Goal: Information Seeking & Learning: Learn about a topic

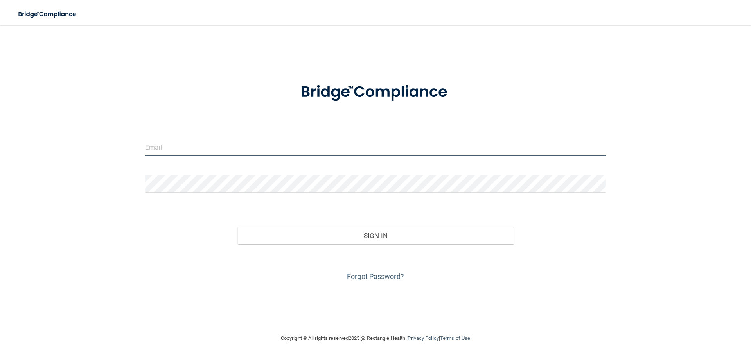
click at [204, 146] on input "email" at bounding box center [375, 147] width 461 height 18
type input "[EMAIL_ADDRESS][DOMAIN_NAME]"
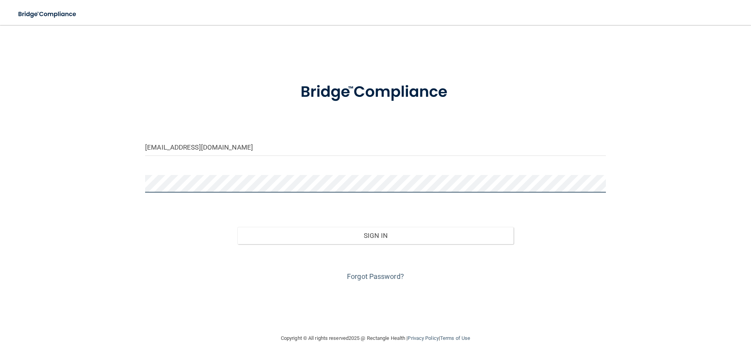
click at [237, 227] on button "Sign In" at bounding box center [375, 235] width 277 height 17
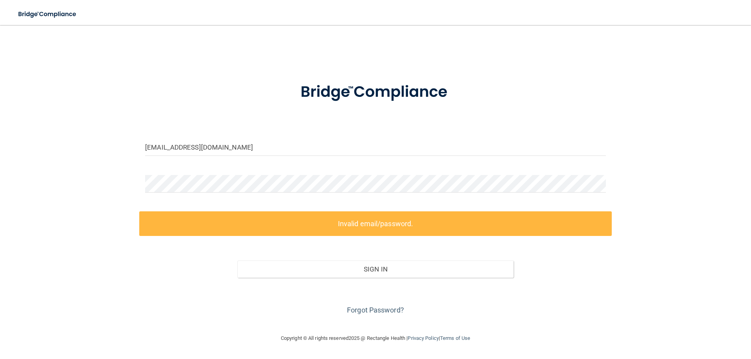
click at [345, 311] on div "Forgot Password?" at bounding box center [375, 297] width 473 height 39
click at [354, 313] on link "Forgot Password?" at bounding box center [375, 310] width 57 height 8
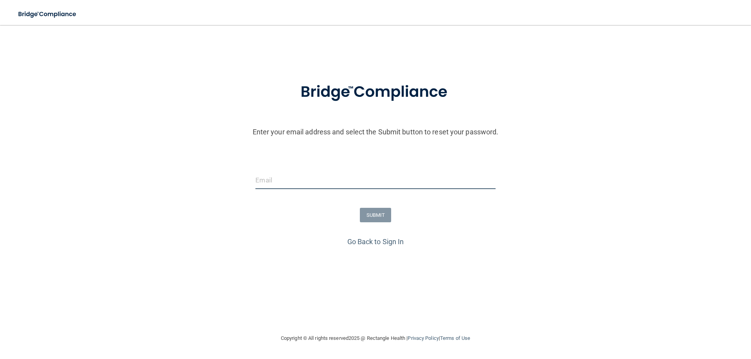
click at [376, 180] on input "email" at bounding box center [375, 181] width 240 height 18
type input "[EMAIL_ADDRESS][DOMAIN_NAME]"
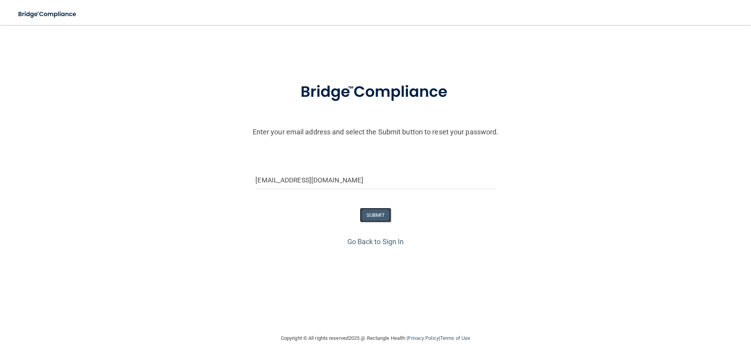
click at [379, 217] on button "SUBMIT" at bounding box center [376, 215] width 32 height 14
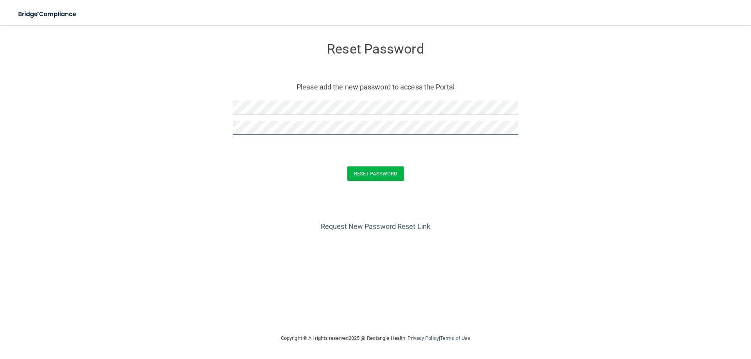
click at [347, 167] on button "Reset Password" at bounding box center [375, 174] width 56 height 14
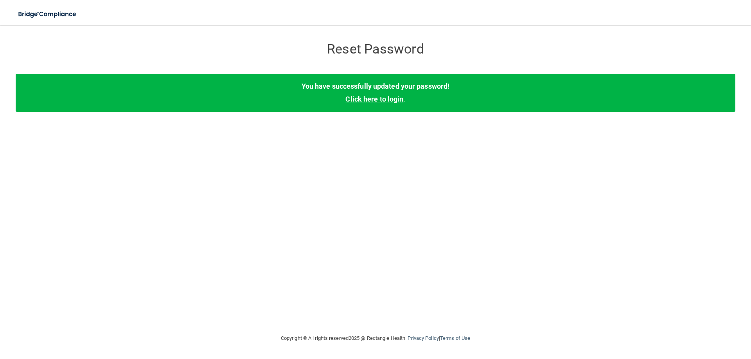
click at [370, 99] on link "Click here to login" at bounding box center [374, 99] width 58 height 8
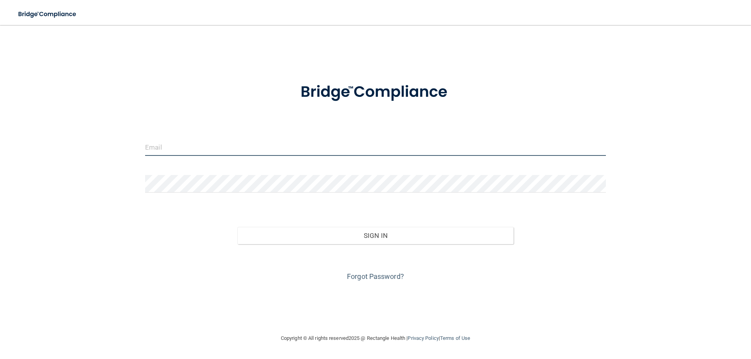
drag, startPoint x: 189, startPoint y: 149, endPoint x: 196, endPoint y: 150, distance: 7.9
click at [189, 149] on input "email" at bounding box center [375, 147] width 461 height 18
type input "[EMAIL_ADDRESS][DOMAIN_NAME]"
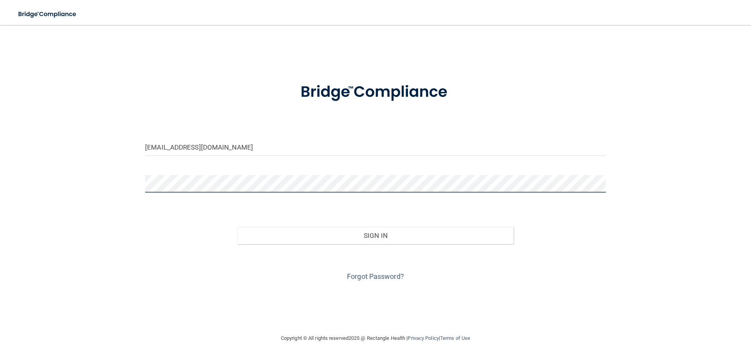
click at [237, 227] on button "Sign In" at bounding box center [375, 235] width 277 height 17
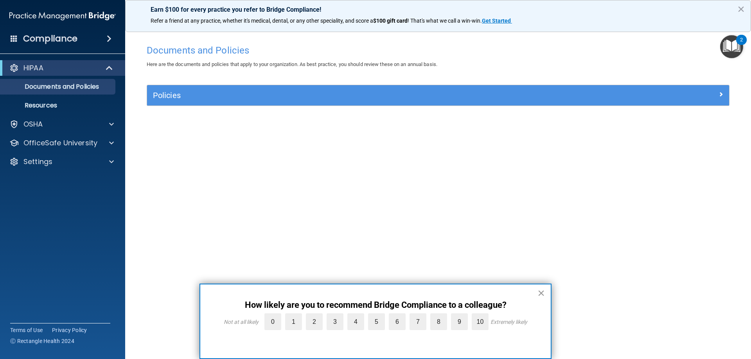
click at [539, 296] on button "×" at bounding box center [540, 293] width 7 height 13
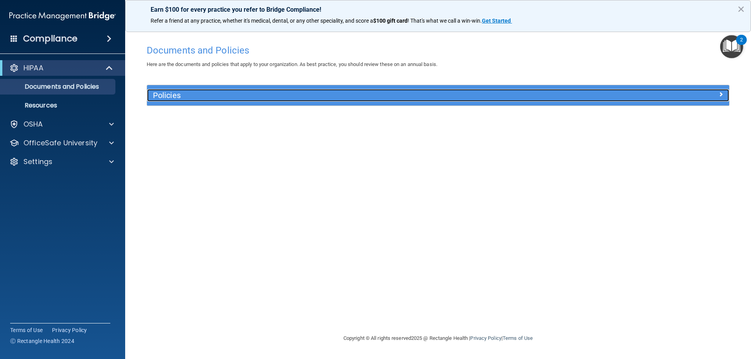
click at [266, 92] on h5 "Policies" at bounding box center [365, 95] width 425 height 9
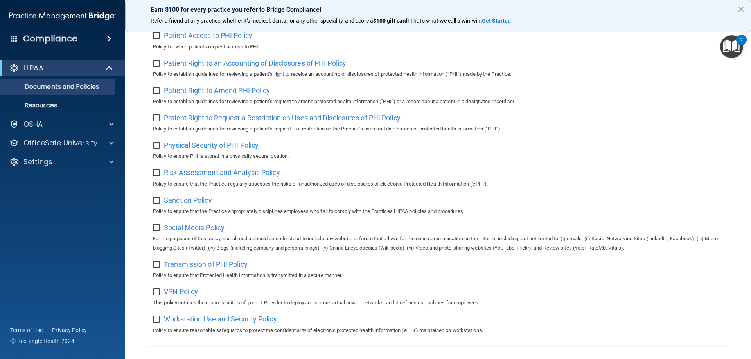
scroll to position [391, 0]
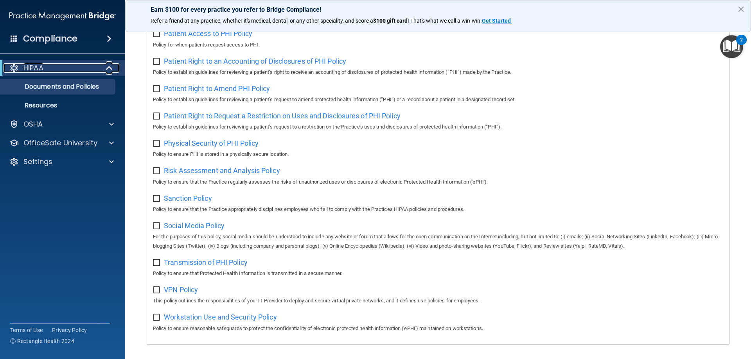
click at [54, 68] on div "HIPAA" at bounding box center [52, 67] width 97 height 9
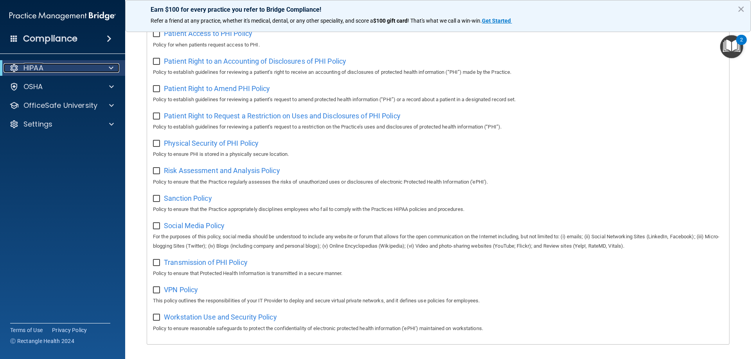
click at [54, 68] on div "HIPAA" at bounding box center [52, 67] width 97 height 9
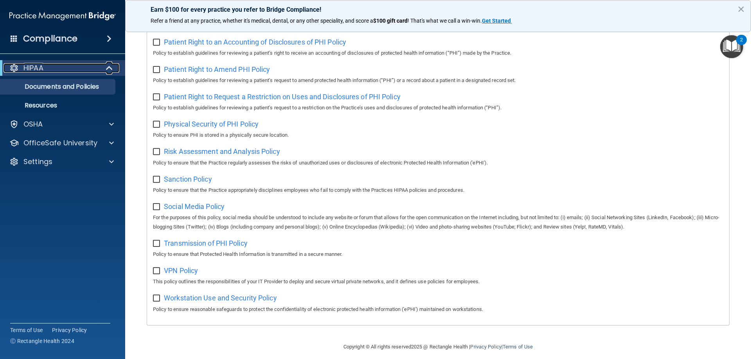
scroll to position [425, 0]
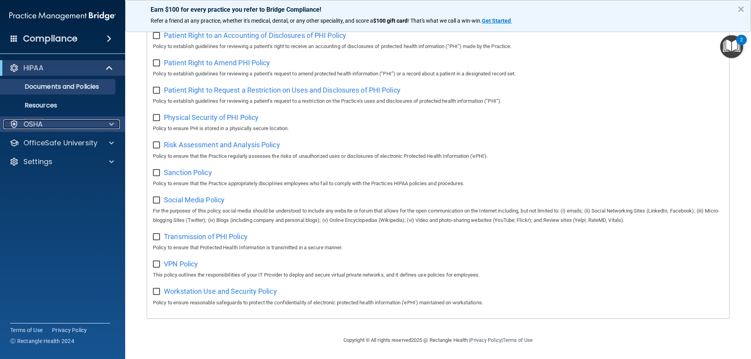
click at [54, 128] on div "OSHA" at bounding box center [52, 124] width 97 height 9
click at [41, 107] on p "Resources" at bounding box center [58, 106] width 107 height 8
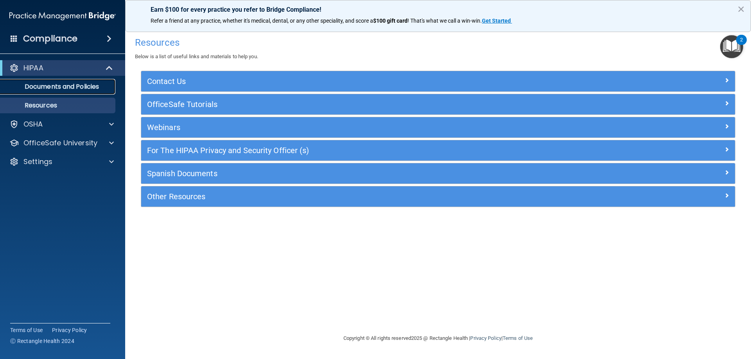
click at [42, 88] on p "Documents and Policies" at bounding box center [58, 87] width 107 height 8
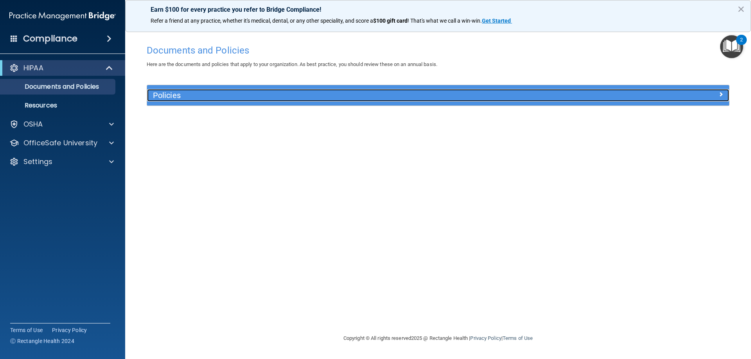
click at [285, 93] on h5 "Policies" at bounding box center [365, 95] width 425 height 9
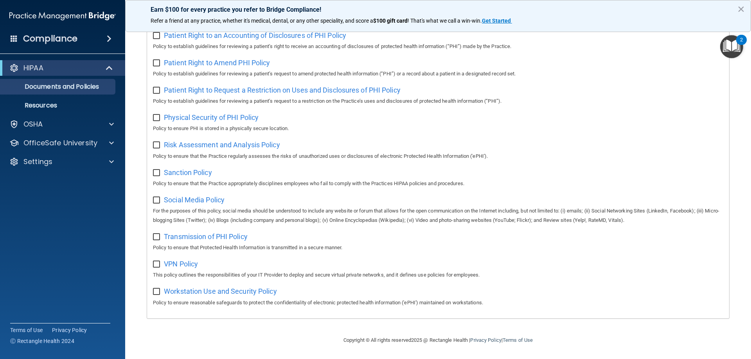
scroll to position [425, 0]
click at [95, 142] on p "OfficeSafe University" at bounding box center [60, 142] width 74 height 9
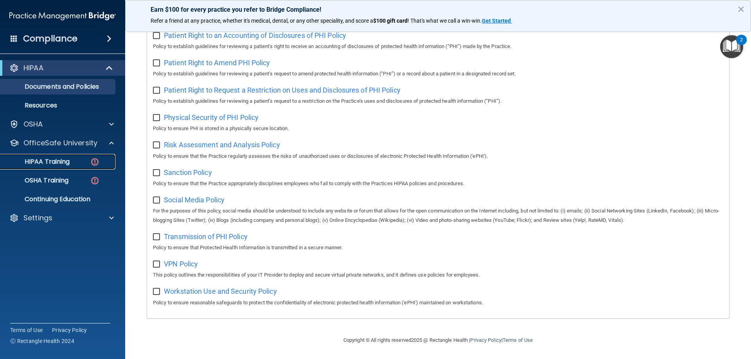
click at [66, 162] on p "HIPAA Training" at bounding box center [37, 162] width 65 height 8
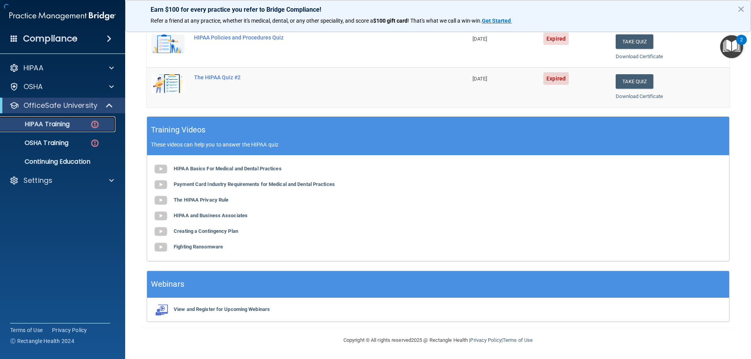
scroll to position [230, 0]
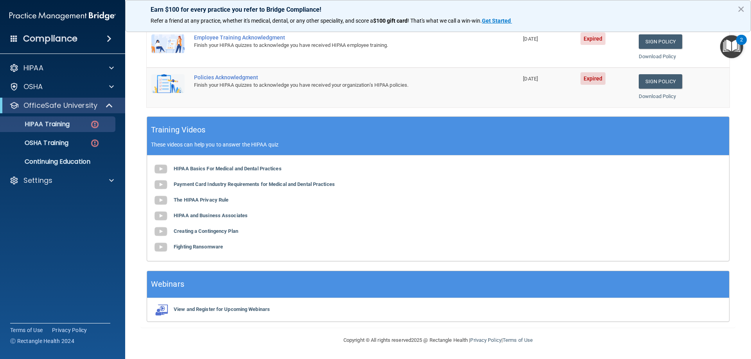
click at [270, 41] on div "Finish your HIPAA quizzes to acknowledge you have received HIPAA employee train…" at bounding box center [336, 45] width 285 height 9
click at [204, 168] on b "HIPAA Basics For Medical and Dental Practices" at bounding box center [228, 169] width 108 height 6
click at [656, 48] on link "Sign Policy" at bounding box center [660, 41] width 43 height 14
click at [95, 124] on img at bounding box center [95, 125] width 10 height 10
click at [56, 125] on p "HIPAA Training" at bounding box center [37, 124] width 65 height 8
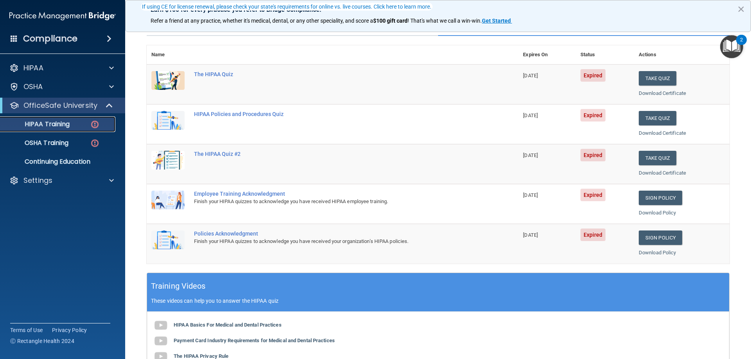
scroll to position [0, 0]
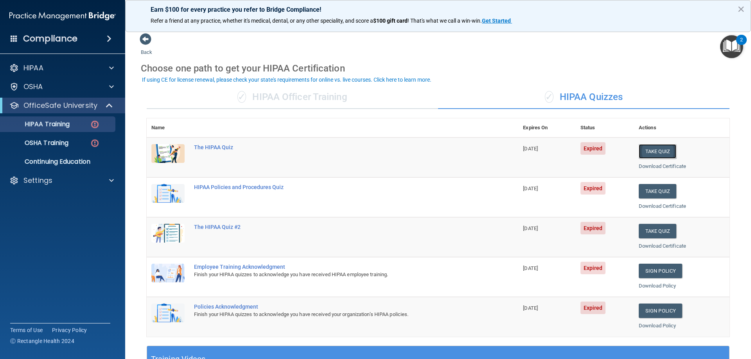
click at [656, 155] on button "Take Quiz" at bounding box center [658, 151] width 38 height 14
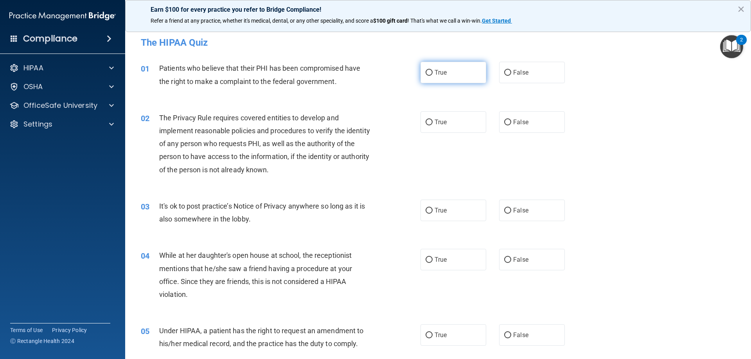
click at [426, 75] on input "True" at bounding box center [429, 73] width 7 height 6
radio input "true"
click at [426, 121] on input "True" at bounding box center [429, 123] width 7 height 6
radio input "true"
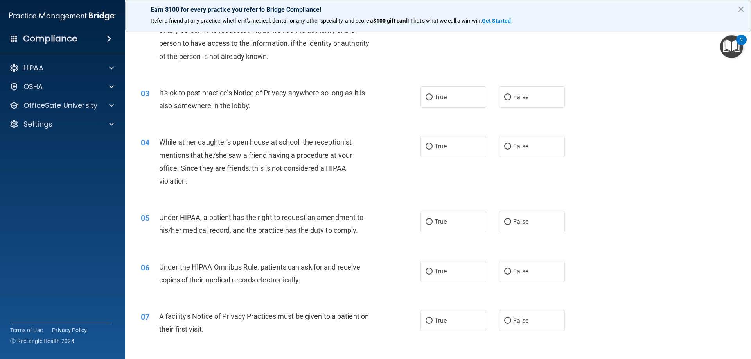
scroll to position [117, 0]
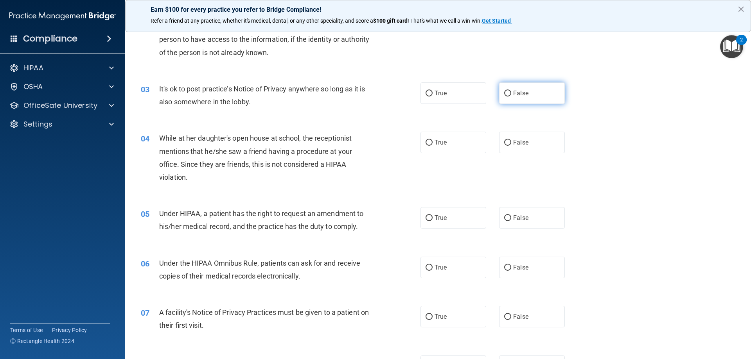
click at [507, 94] on input "False" at bounding box center [507, 94] width 7 height 6
radio input "true"
click at [429, 143] on input "True" at bounding box center [429, 143] width 7 height 6
radio input "true"
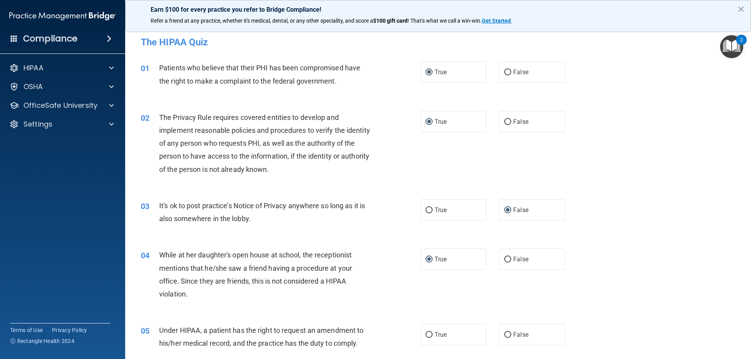
scroll to position [0, 0]
click at [505, 74] on input "False" at bounding box center [507, 73] width 7 height 6
radio input "true"
radio input "false"
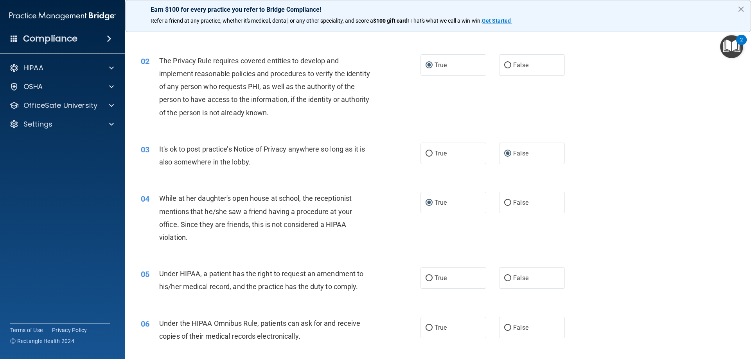
scroll to position [78, 0]
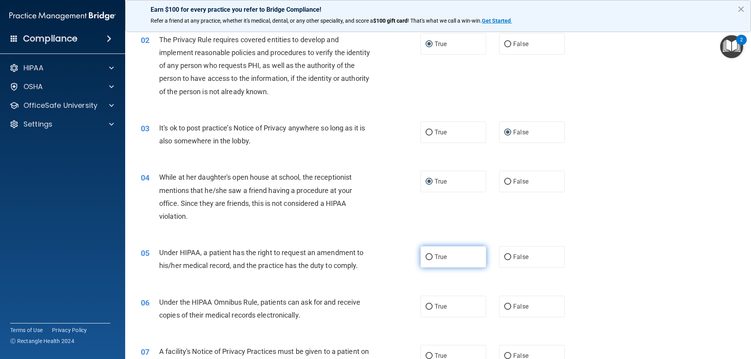
click at [446, 261] on label "True" at bounding box center [454, 257] width 66 height 22
click at [433, 261] on input "True" at bounding box center [429, 258] width 7 height 6
radio input "true"
click at [507, 303] on label "False" at bounding box center [532, 307] width 66 height 22
click at [507, 304] on input "False" at bounding box center [507, 307] width 7 height 6
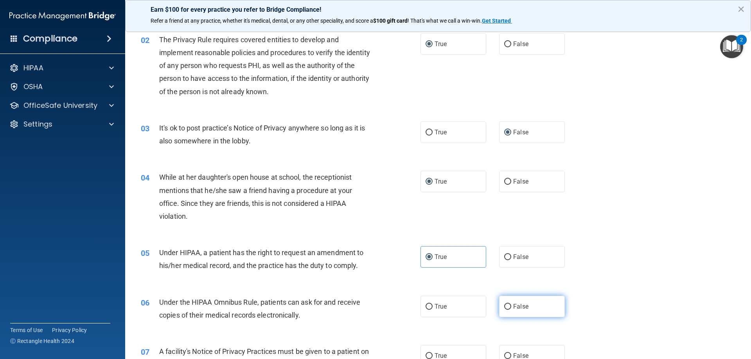
radio input "true"
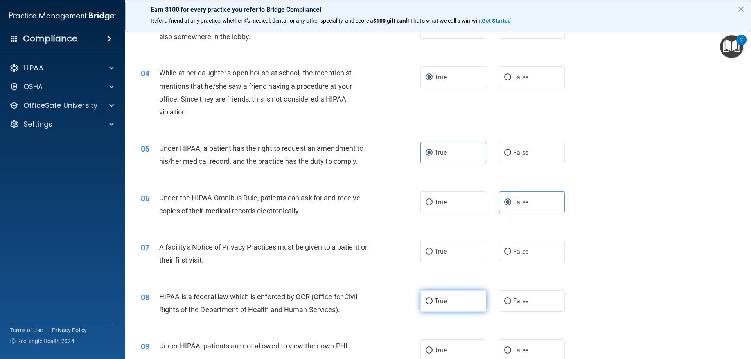
scroll to position [196, 0]
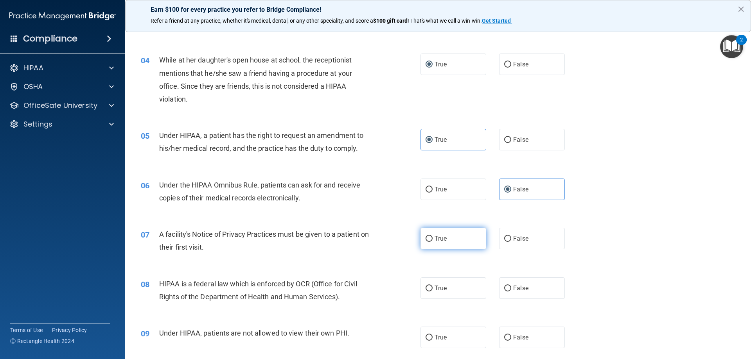
click at [436, 239] on span "True" at bounding box center [441, 238] width 12 height 7
click at [433, 239] on input "True" at bounding box center [429, 239] width 7 height 6
radio input "true"
click at [527, 286] on label "False" at bounding box center [532, 289] width 66 height 22
click at [511, 286] on input "False" at bounding box center [507, 289] width 7 height 6
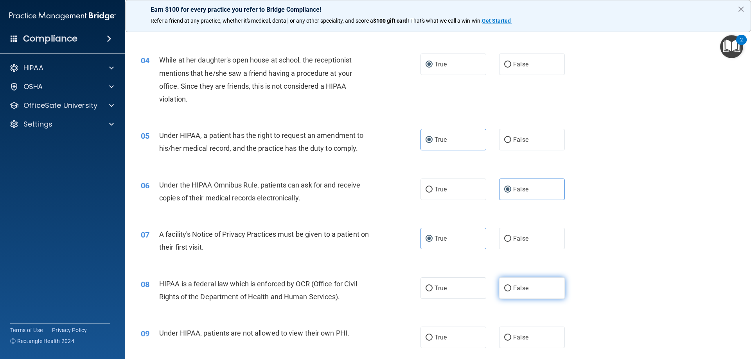
radio input "true"
click at [528, 333] on label "False" at bounding box center [532, 338] width 66 height 22
click at [511, 335] on input "False" at bounding box center [507, 338] width 7 height 6
radio input "true"
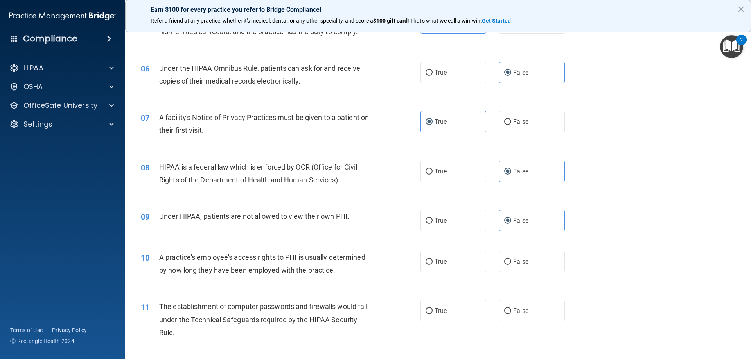
scroll to position [313, 0]
click at [442, 263] on span "True" at bounding box center [441, 261] width 12 height 7
click at [433, 263] on input "True" at bounding box center [429, 262] width 7 height 6
radio input "true"
click at [513, 309] on span "False" at bounding box center [520, 310] width 15 height 7
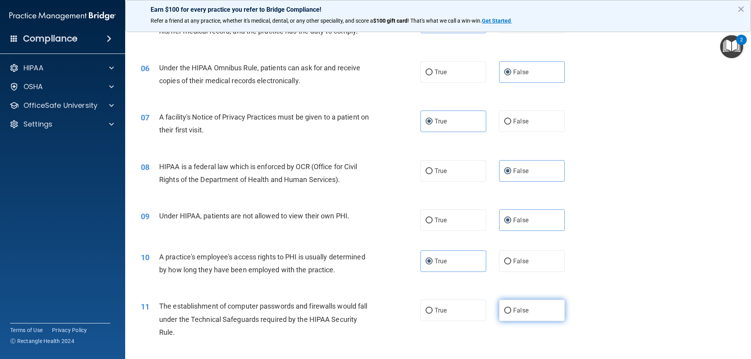
click at [511, 309] on input "False" at bounding box center [507, 311] width 7 height 6
radio input "true"
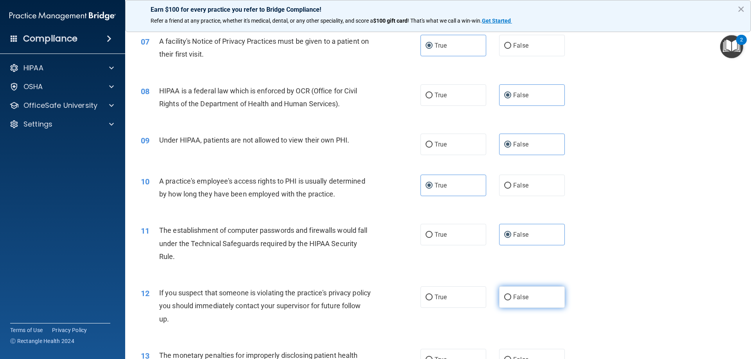
scroll to position [391, 0]
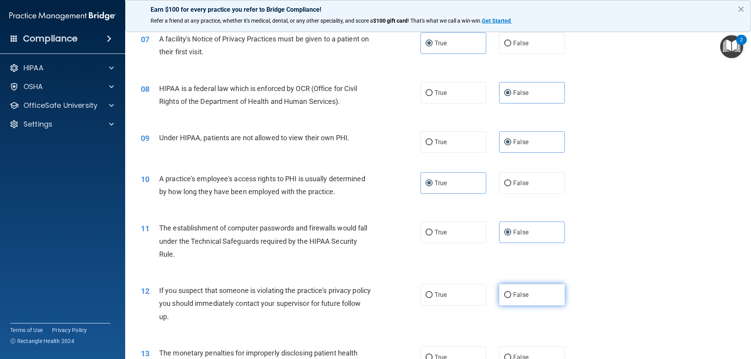
click at [503, 301] on label "False" at bounding box center [532, 295] width 66 height 22
click at [504, 298] on input "False" at bounding box center [507, 296] width 7 height 6
radio input "true"
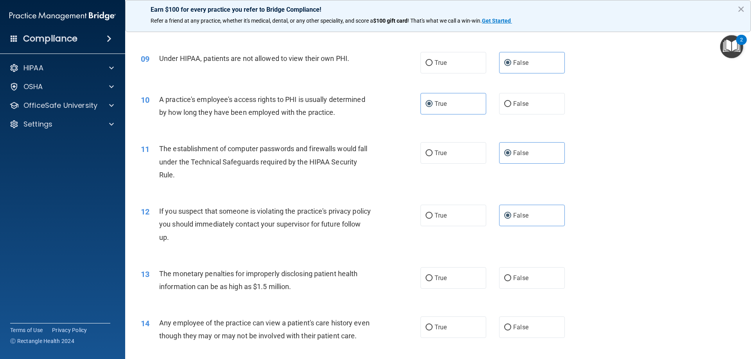
scroll to position [509, 0]
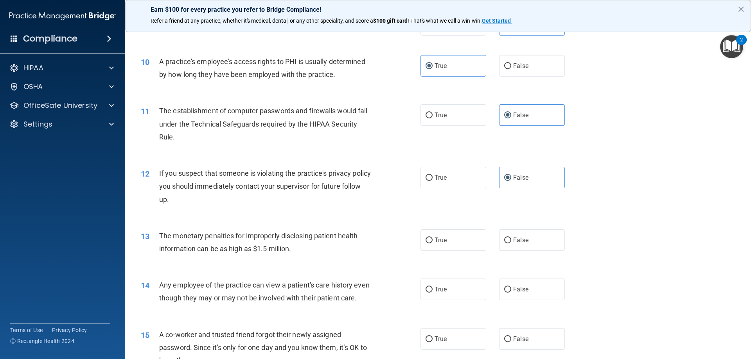
drag, startPoint x: 444, startPoint y: 244, endPoint x: 475, endPoint y: 266, distance: 38.4
click at [444, 244] on span "True" at bounding box center [441, 240] width 12 height 7
click at [433, 244] on input "True" at bounding box center [429, 241] width 7 height 6
radio input "true"
click at [511, 298] on label "False" at bounding box center [532, 290] width 66 height 22
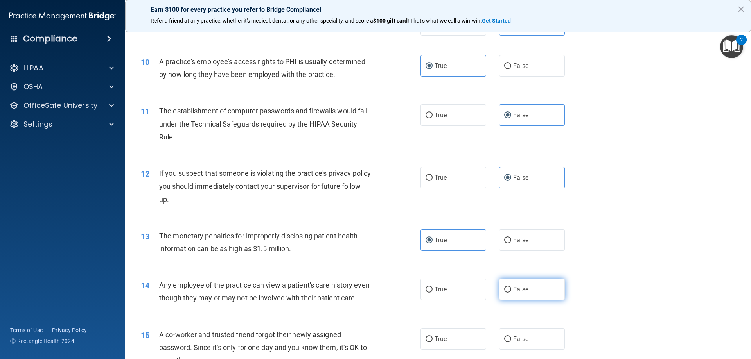
click at [511, 293] on input "False" at bounding box center [507, 290] width 7 height 6
radio input "true"
click at [520, 345] on label "False" at bounding box center [532, 340] width 66 height 22
click at [511, 343] on input "False" at bounding box center [507, 340] width 7 height 6
radio input "true"
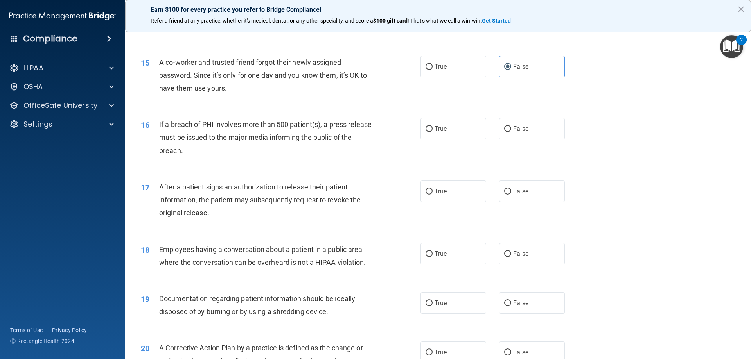
scroll to position [782, 0]
click at [463, 138] on label "True" at bounding box center [454, 128] width 66 height 22
click at [433, 131] on input "True" at bounding box center [429, 128] width 7 height 6
radio input "true"
click at [515, 194] on span "False" at bounding box center [520, 190] width 15 height 7
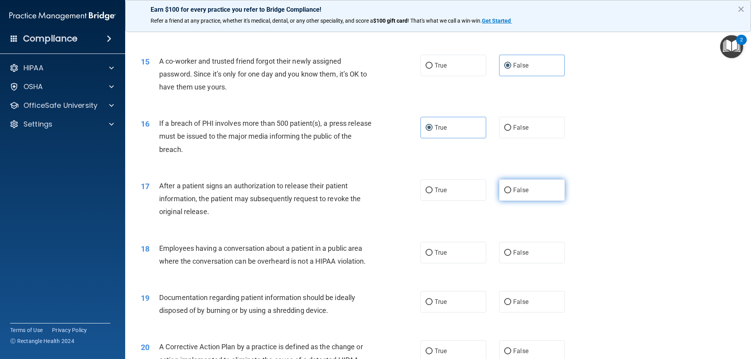
click at [511, 194] on input "False" at bounding box center [507, 191] width 7 height 6
radio input "true"
click at [521, 260] on label "False" at bounding box center [532, 253] width 66 height 22
click at [511, 256] on input "False" at bounding box center [507, 253] width 7 height 6
radio input "true"
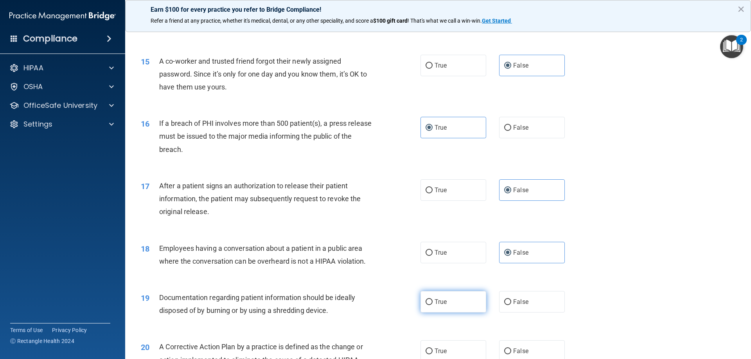
click at [463, 313] on label "True" at bounding box center [454, 302] width 66 height 22
click at [433, 306] on input "True" at bounding box center [429, 303] width 7 height 6
radio input "true"
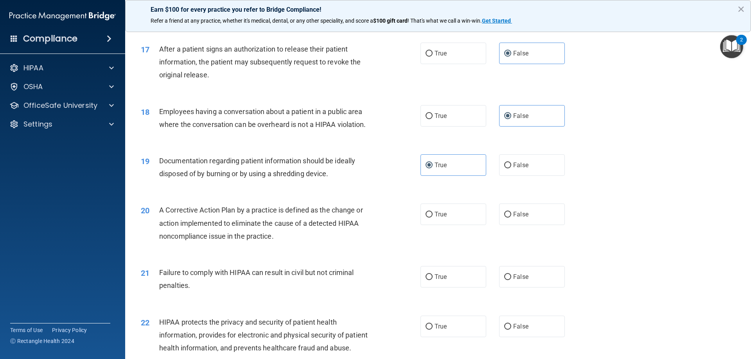
scroll to position [1017, 0]
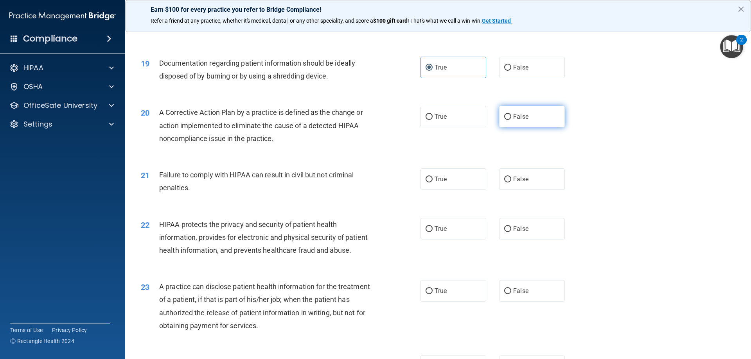
click at [521, 120] on span "False" at bounding box center [520, 116] width 15 height 7
click at [511, 120] on input "False" at bounding box center [507, 117] width 7 height 6
radio input "true"
drag, startPoint x: 461, startPoint y: 198, endPoint x: 466, endPoint y: 199, distance: 4.8
click at [462, 190] on label "True" at bounding box center [454, 180] width 66 height 22
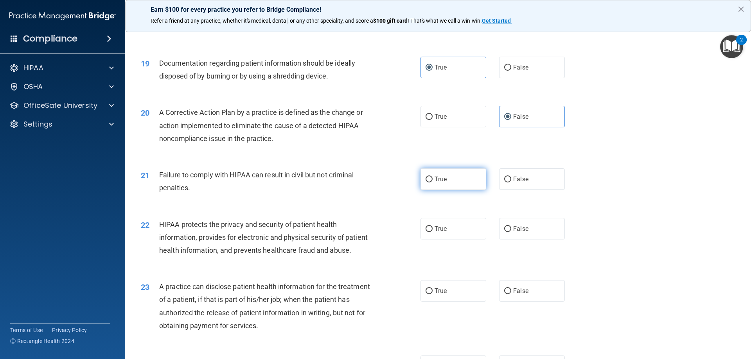
click at [433, 183] on input "True" at bounding box center [429, 180] width 7 height 6
radio input "true"
click at [530, 240] on label "False" at bounding box center [532, 229] width 66 height 22
click at [511, 232] on input "False" at bounding box center [507, 229] width 7 height 6
radio input "true"
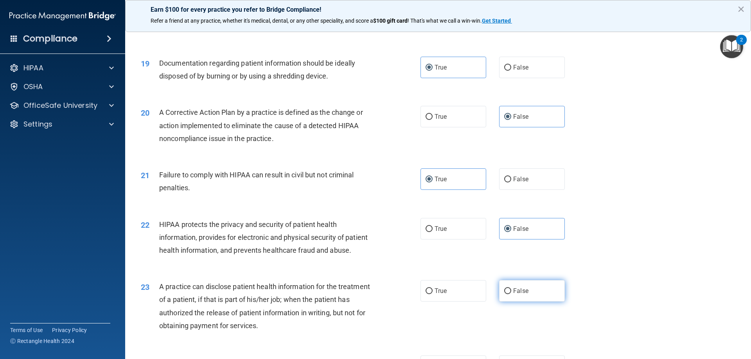
click at [534, 302] on label "False" at bounding box center [532, 291] width 66 height 22
click at [511, 295] on input "False" at bounding box center [507, 292] width 7 height 6
radio input "true"
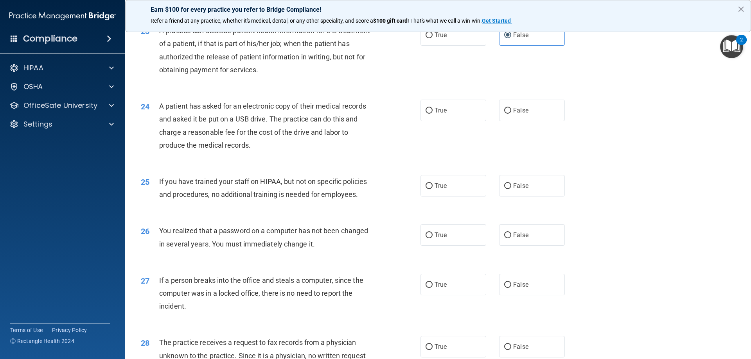
scroll to position [1291, 0]
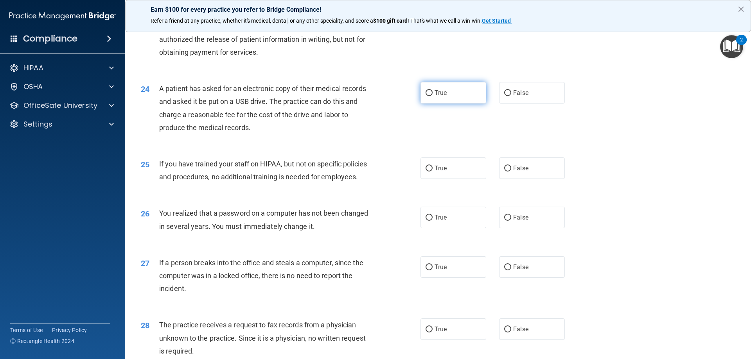
click at [453, 104] on label "True" at bounding box center [454, 93] width 66 height 22
click at [433, 96] on input "True" at bounding box center [429, 93] width 7 height 6
radio input "true"
click at [458, 179] on label "True" at bounding box center [454, 169] width 66 height 22
click at [433, 172] on input "True" at bounding box center [429, 169] width 7 height 6
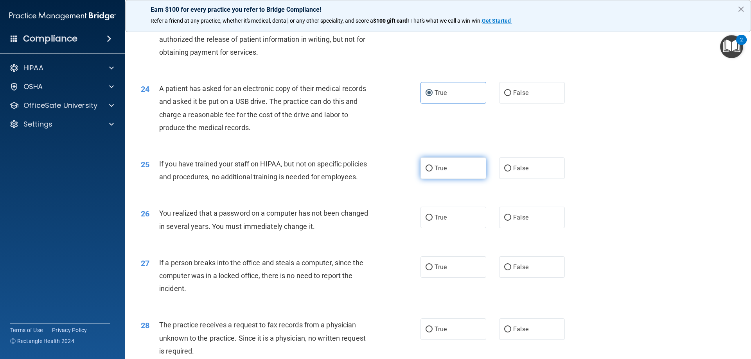
radio input "true"
click at [454, 228] on label "True" at bounding box center [454, 218] width 66 height 22
click at [433, 221] on input "True" at bounding box center [429, 218] width 7 height 6
radio input "true"
click at [542, 278] on label "False" at bounding box center [532, 268] width 66 height 22
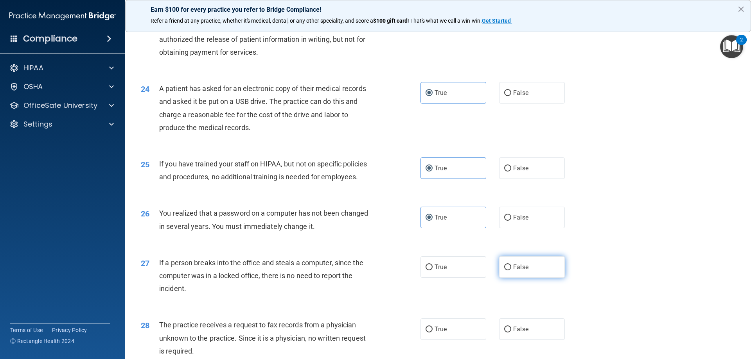
click at [511, 271] on input "False" at bounding box center [507, 268] width 7 height 6
radio input "true"
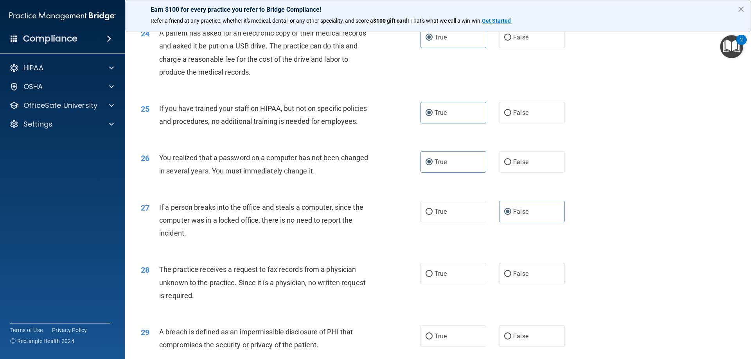
scroll to position [1408, 0]
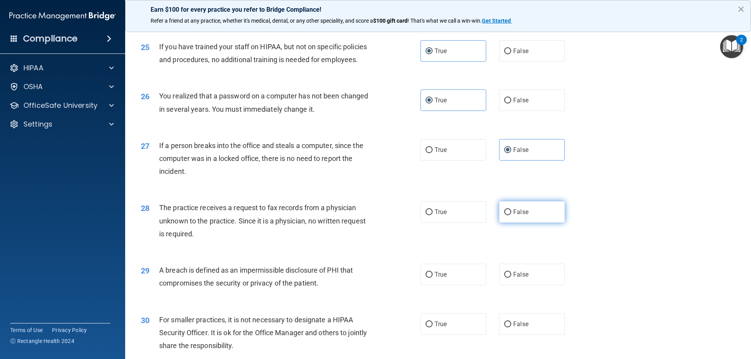
click at [525, 223] on label "False" at bounding box center [532, 212] width 66 height 22
click at [511, 216] on input "False" at bounding box center [507, 213] width 7 height 6
radio input "true"
click at [447, 286] on label "True" at bounding box center [454, 275] width 66 height 22
click at [433, 278] on input "True" at bounding box center [429, 275] width 7 height 6
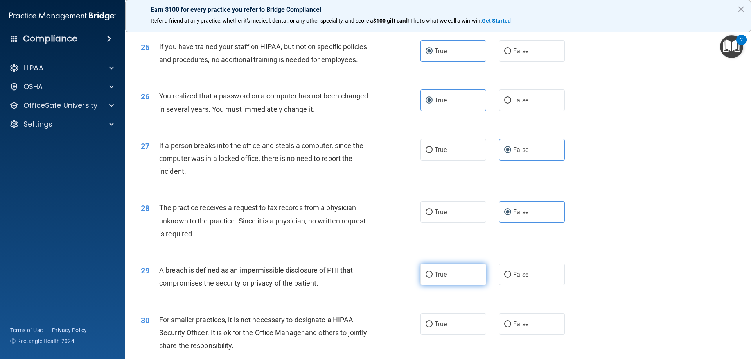
radio input "true"
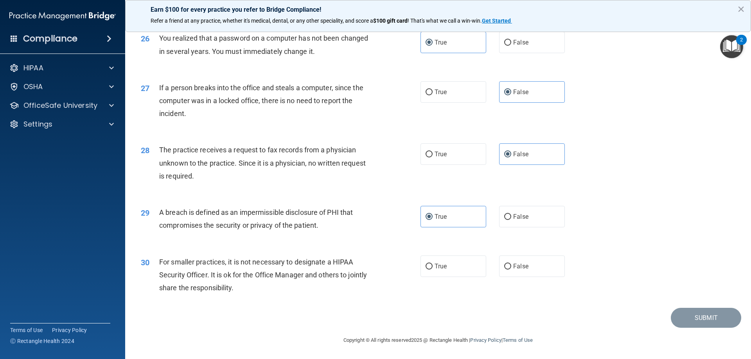
scroll to position [1492, 0]
click at [529, 270] on label "False" at bounding box center [532, 267] width 66 height 22
click at [511, 270] on input "False" at bounding box center [507, 267] width 7 height 6
radio input "true"
click at [718, 324] on button "Submit" at bounding box center [706, 318] width 70 height 20
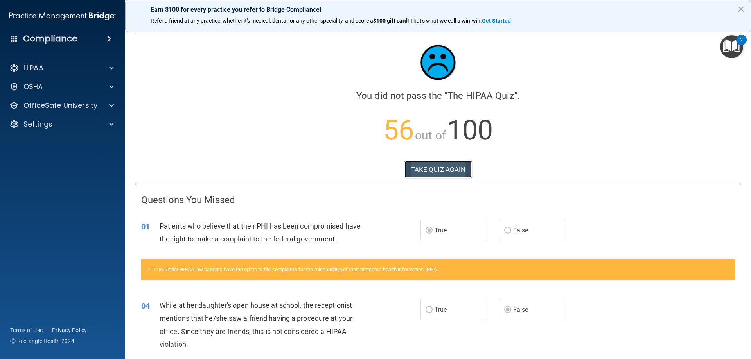
click at [438, 167] on button "TAKE QUIZ AGAIN" at bounding box center [438, 169] width 68 height 17
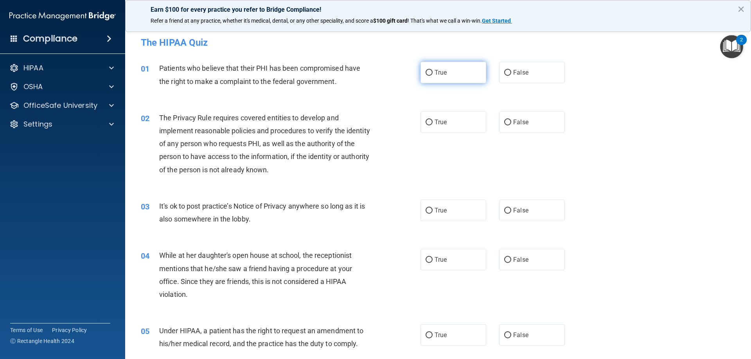
click at [437, 79] on label "True" at bounding box center [454, 73] width 66 height 22
click at [433, 76] on input "True" at bounding box center [429, 73] width 7 height 6
radio input "true"
click at [437, 125] on span "True" at bounding box center [441, 122] width 12 height 7
click at [433, 125] on input "True" at bounding box center [429, 123] width 7 height 6
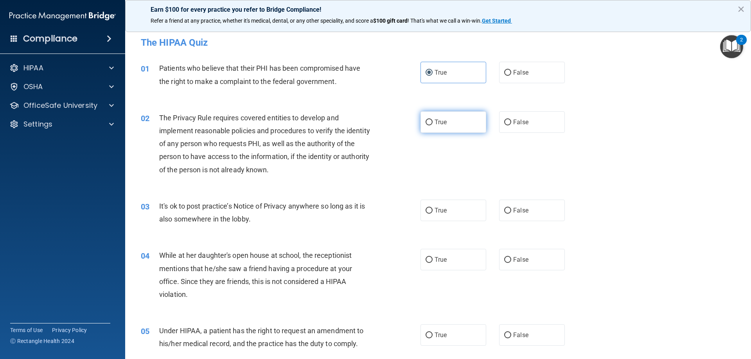
radio input "true"
click at [534, 204] on label "False" at bounding box center [532, 211] width 66 height 22
click at [511, 208] on input "False" at bounding box center [507, 211] width 7 height 6
radio input "true"
click at [470, 257] on label "True" at bounding box center [454, 260] width 66 height 22
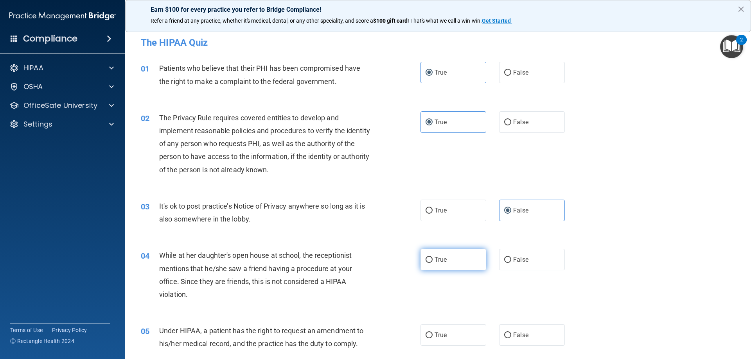
click at [433, 257] on input "True" at bounding box center [429, 260] width 7 height 6
radio input "true"
click at [522, 262] on span "False" at bounding box center [520, 259] width 15 height 7
click at [511, 262] on input "False" at bounding box center [507, 260] width 7 height 6
radio input "true"
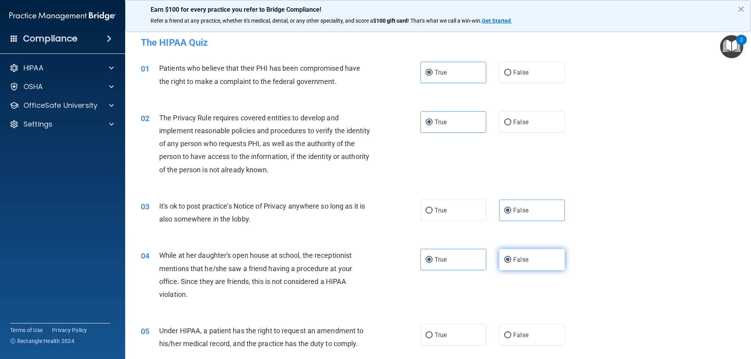
radio input "false"
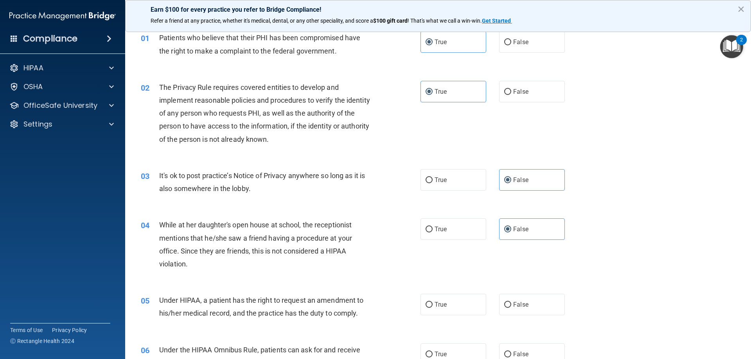
scroll to position [117, 0]
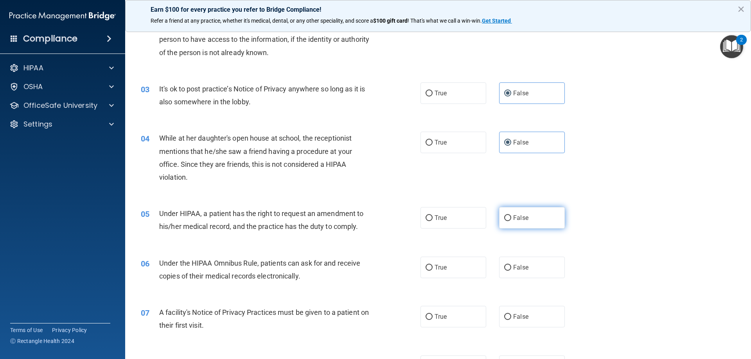
click at [526, 222] on label "False" at bounding box center [532, 218] width 66 height 22
click at [511, 221] on input "False" at bounding box center [507, 219] width 7 height 6
radio input "true"
click at [445, 272] on label "True" at bounding box center [454, 268] width 66 height 22
click at [433, 271] on input "True" at bounding box center [429, 268] width 7 height 6
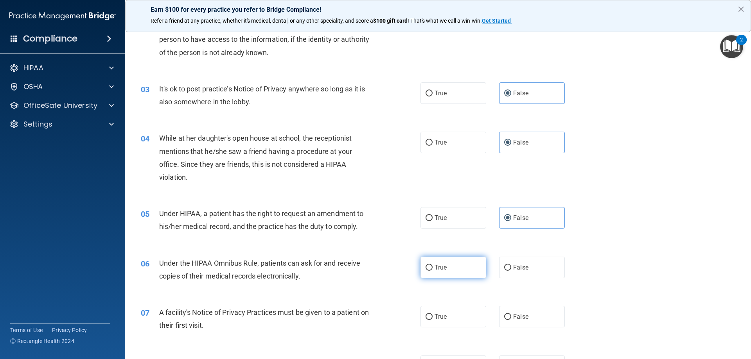
radio input "true"
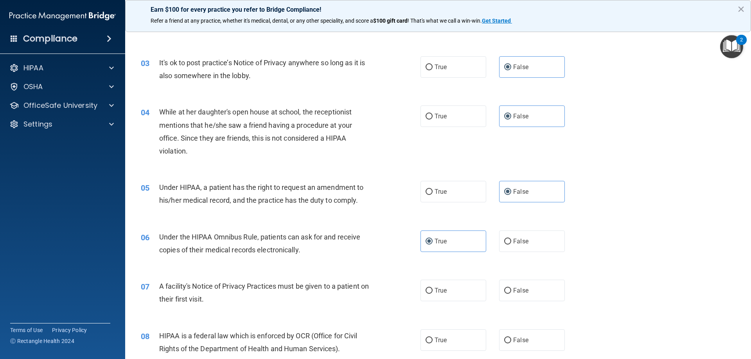
scroll to position [196, 0]
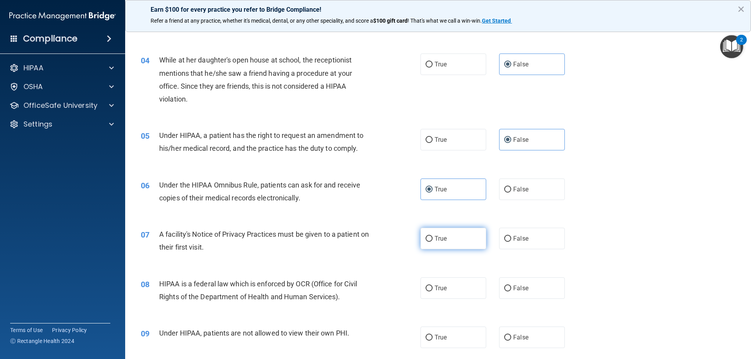
click at [440, 237] on span "True" at bounding box center [441, 238] width 12 height 7
click at [433, 237] on input "True" at bounding box center [429, 239] width 7 height 6
radio input "true"
click at [437, 283] on label "True" at bounding box center [454, 289] width 66 height 22
click at [433, 286] on input "True" at bounding box center [429, 289] width 7 height 6
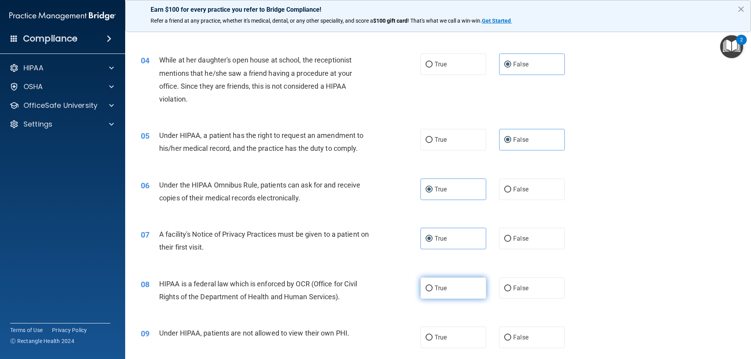
radio input "true"
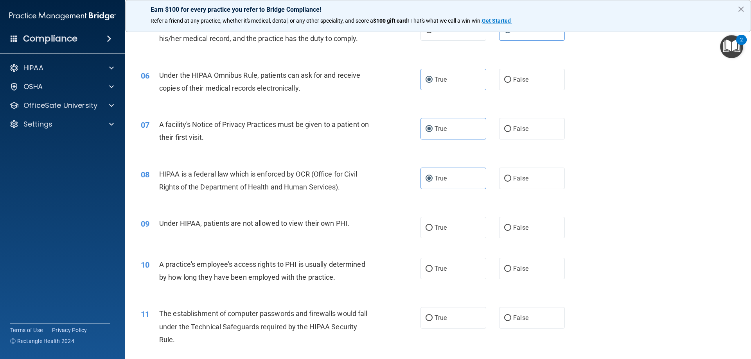
scroll to position [313, 0]
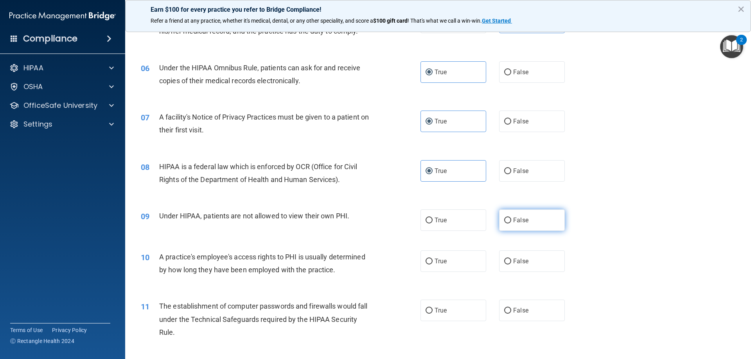
click at [524, 219] on span "False" at bounding box center [520, 220] width 15 height 7
click at [511, 219] on input "False" at bounding box center [507, 221] width 7 height 6
radio input "true"
click at [529, 257] on label "False" at bounding box center [532, 262] width 66 height 22
click at [511, 259] on input "False" at bounding box center [507, 262] width 7 height 6
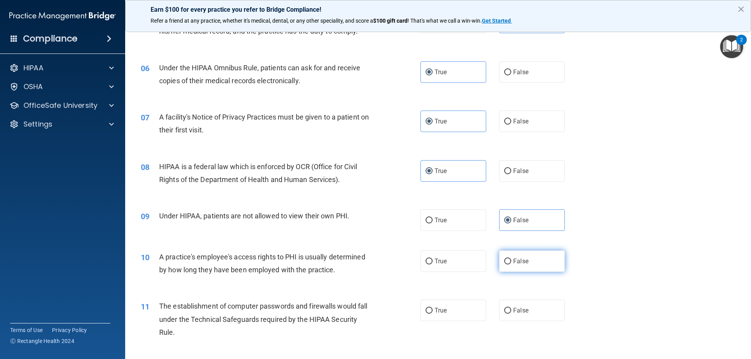
radio input "true"
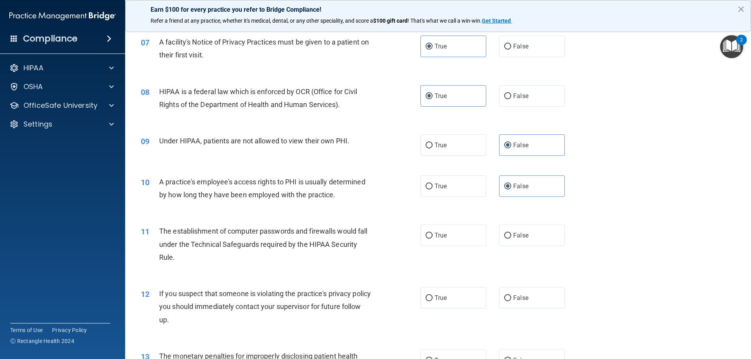
scroll to position [391, 0]
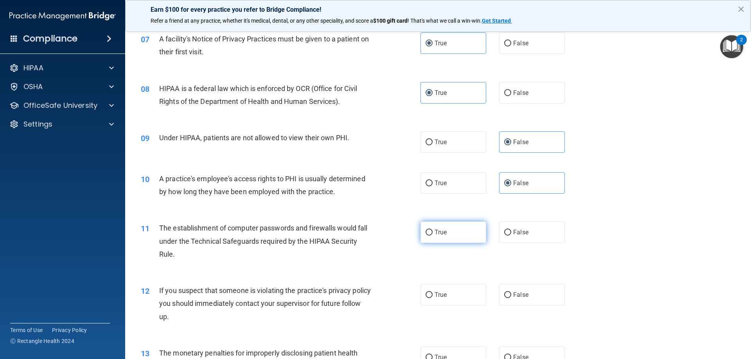
click at [452, 237] on label "True" at bounding box center [454, 233] width 66 height 22
click at [433, 236] on input "True" at bounding box center [429, 233] width 7 height 6
radio input "true"
click at [448, 290] on label "True" at bounding box center [454, 295] width 66 height 22
click at [433, 293] on input "True" at bounding box center [429, 296] width 7 height 6
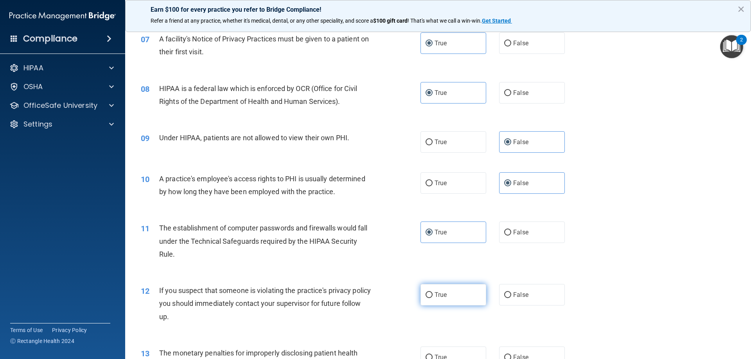
radio input "true"
drag, startPoint x: 457, startPoint y: 349, endPoint x: 650, endPoint y: 276, distance: 206.4
click at [458, 349] on label "True" at bounding box center [454, 358] width 66 height 22
click at [433, 355] on input "True" at bounding box center [429, 358] width 7 height 6
radio input "true"
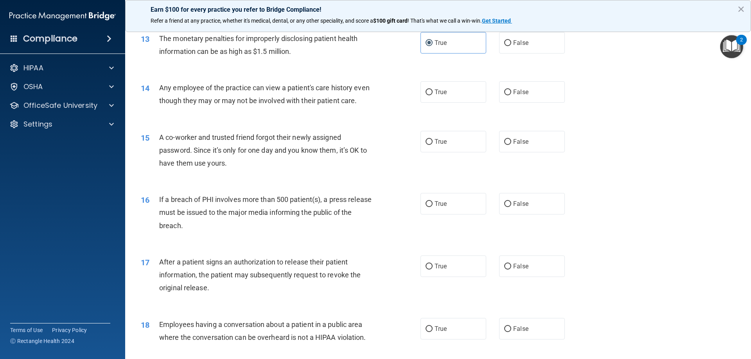
scroll to position [706, 0]
click at [541, 100] on label "False" at bounding box center [532, 93] width 66 height 22
click at [511, 96] on input "False" at bounding box center [507, 93] width 7 height 6
radio input "true"
click at [536, 153] on label "False" at bounding box center [532, 142] width 66 height 22
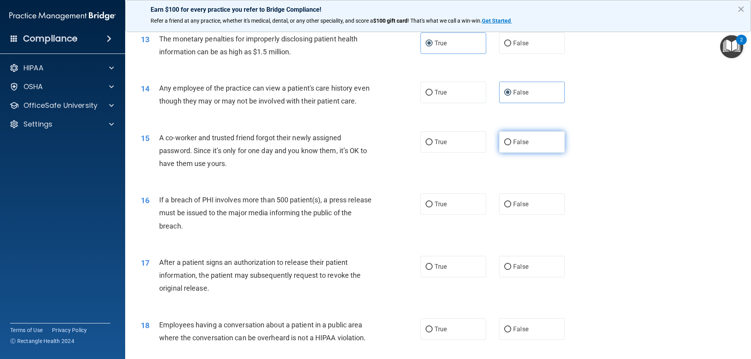
click at [511, 146] on input "False" at bounding box center [507, 143] width 7 height 6
radio input "true"
click at [464, 215] on label "True" at bounding box center [454, 205] width 66 height 22
click at [433, 208] on input "True" at bounding box center [429, 205] width 7 height 6
radio input "true"
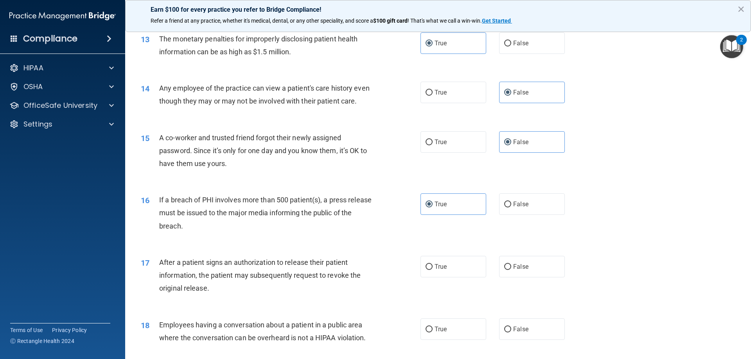
scroll to position [745, 0]
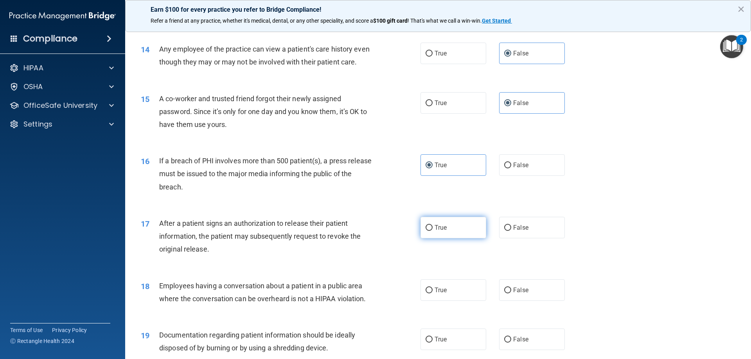
click at [450, 239] on label "True" at bounding box center [454, 228] width 66 height 22
click at [433, 231] on input "True" at bounding box center [429, 228] width 7 height 6
radio input "true"
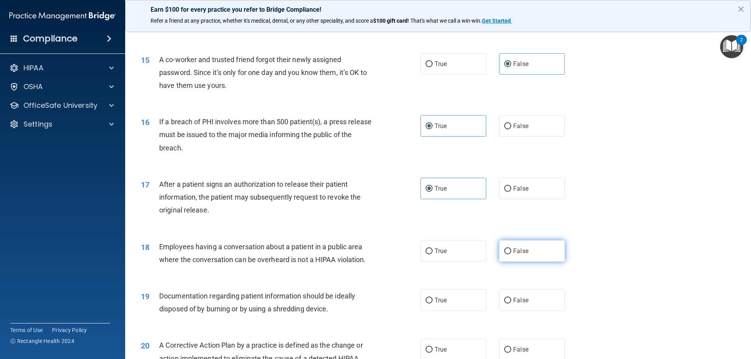
click at [523, 255] on span "False" at bounding box center [520, 251] width 15 height 7
click at [511, 255] on input "False" at bounding box center [507, 252] width 7 height 6
radio input "true"
drag, startPoint x: 460, startPoint y: 313, endPoint x: 529, endPoint y: 314, distance: 68.9
click at [460, 311] on label "True" at bounding box center [454, 301] width 66 height 22
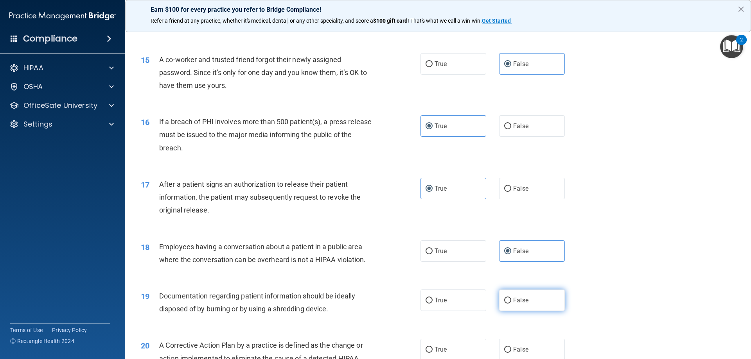
click at [433, 304] on input "True" at bounding box center [429, 301] width 7 height 6
radio input "true"
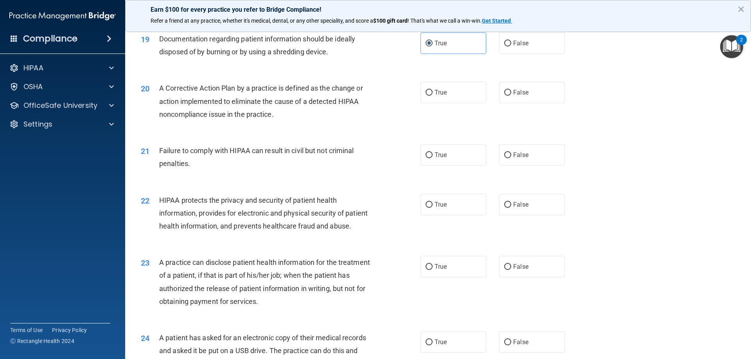
scroll to position [1058, 0]
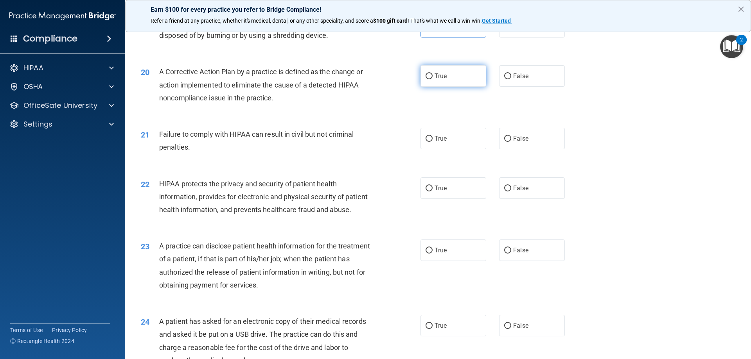
click at [425, 84] on label "True" at bounding box center [454, 76] width 66 height 22
click at [426, 79] on input "True" at bounding box center [429, 77] width 7 height 6
radio input "true"
click at [550, 164] on div "21 Failure to comply with HIPAA can result in civil but not criminal penalties.…" at bounding box center [438, 142] width 606 height 49
click at [548, 149] on label "False" at bounding box center [532, 139] width 66 height 22
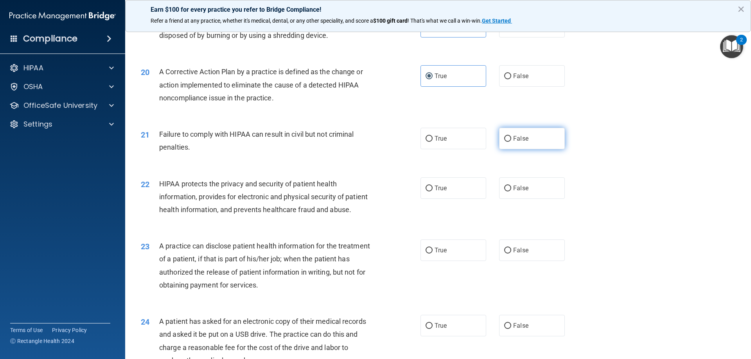
click at [511, 142] on input "False" at bounding box center [507, 139] width 7 height 6
radio input "true"
click at [439, 212] on div "22 HIPAA protects the privacy and security of patient health information, provi…" at bounding box center [438, 199] width 606 height 63
click at [446, 199] on label "True" at bounding box center [454, 189] width 66 height 22
click at [433, 192] on input "True" at bounding box center [429, 189] width 7 height 6
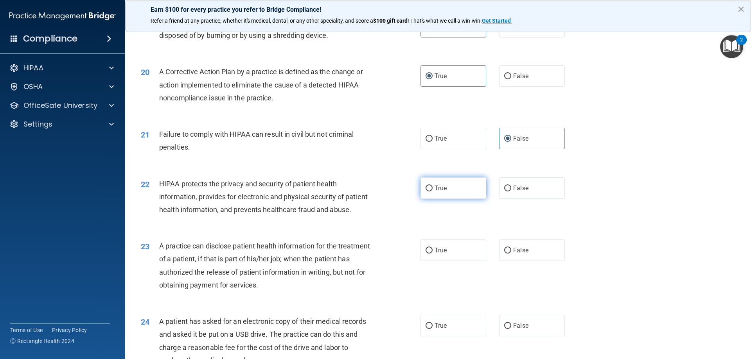
radio input "true"
click at [530, 261] on label "False" at bounding box center [532, 251] width 66 height 22
click at [511, 254] on input "False" at bounding box center [507, 251] width 7 height 6
radio input "true"
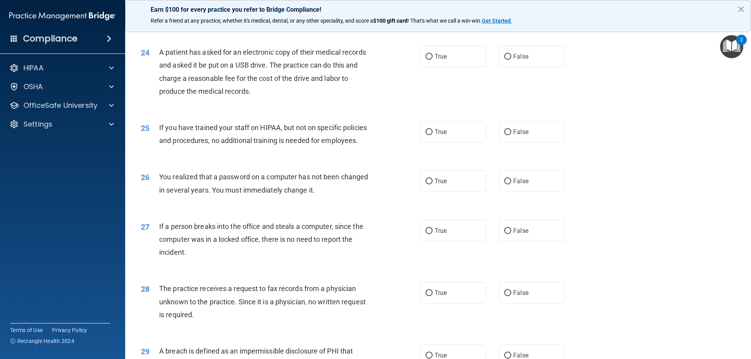
scroll to position [1332, 0]
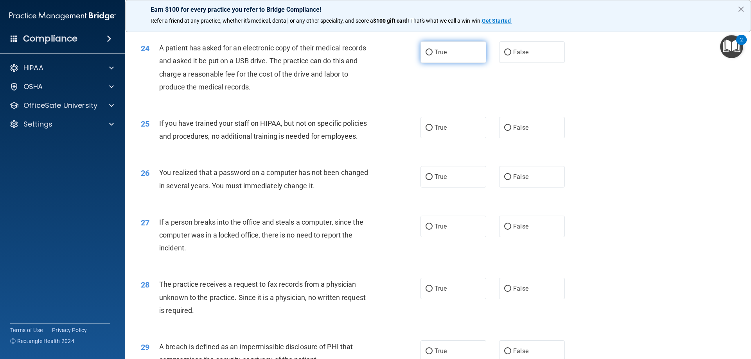
click at [435, 63] on label "True" at bounding box center [454, 52] width 66 height 22
click at [433, 56] on input "True" at bounding box center [429, 53] width 7 height 6
radio input "true"
click at [518, 138] on label "False" at bounding box center [532, 128] width 66 height 22
click at [511, 131] on input "False" at bounding box center [507, 128] width 7 height 6
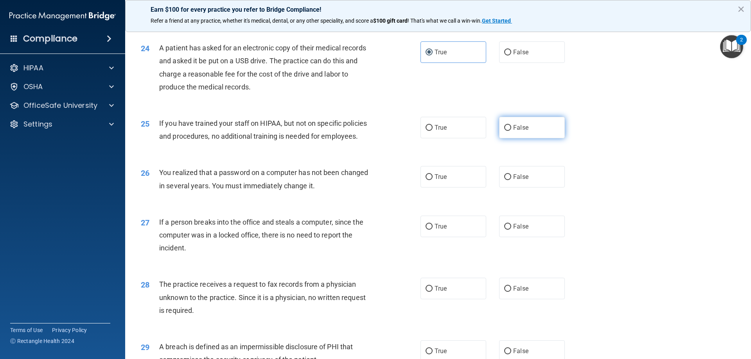
radio input "true"
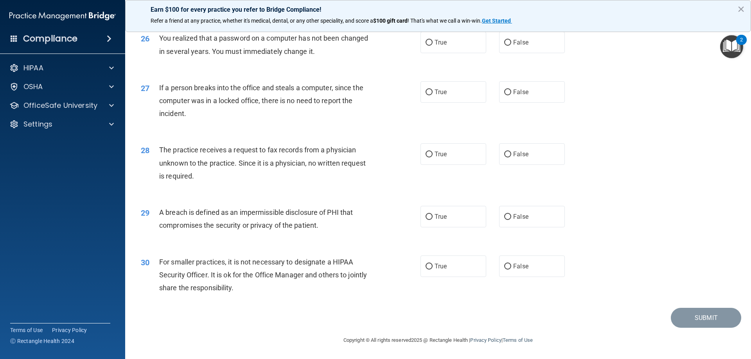
scroll to position [1488, 0]
click at [440, 46] on span "True" at bounding box center [441, 42] width 12 height 7
click at [433, 46] on input "True" at bounding box center [429, 43] width 7 height 6
radio input "true"
click at [522, 96] on span "False" at bounding box center [520, 91] width 15 height 7
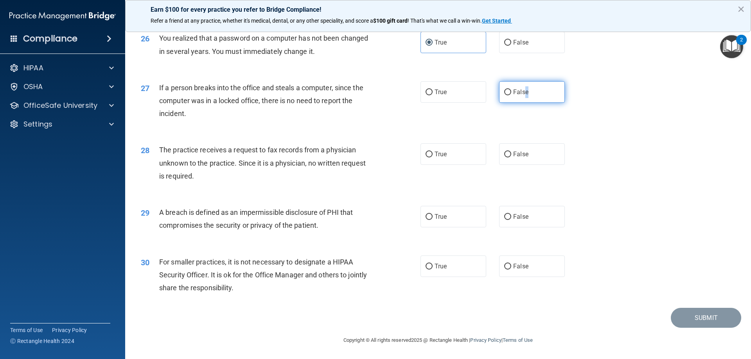
click at [504, 95] on input "False" at bounding box center [507, 93] width 7 height 6
radio input "true"
click at [517, 164] on label "False" at bounding box center [532, 155] width 66 height 22
click at [511, 158] on input "False" at bounding box center [507, 155] width 7 height 6
radio input "true"
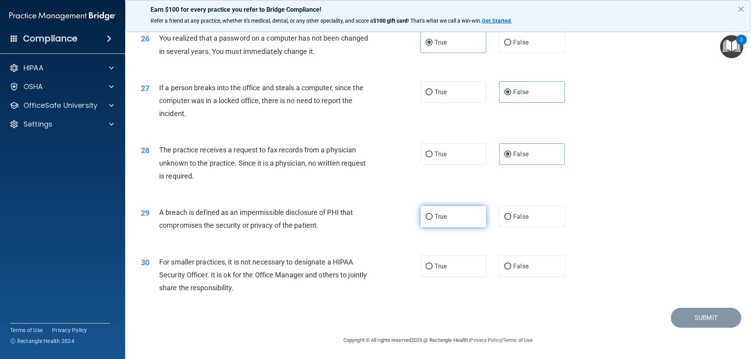
click at [458, 223] on label "True" at bounding box center [454, 217] width 66 height 22
click at [433, 220] on input "True" at bounding box center [429, 217] width 7 height 6
radio input "true"
click at [525, 271] on label "False" at bounding box center [532, 267] width 66 height 22
click at [511, 270] on input "False" at bounding box center [507, 267] width 7 height 6
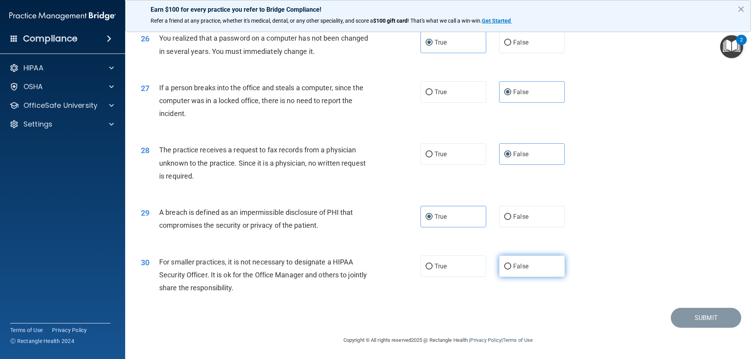
radio input "true"
click at [710, 328] on button "Submit" at bounding box center [706, 318] width 70 height 20
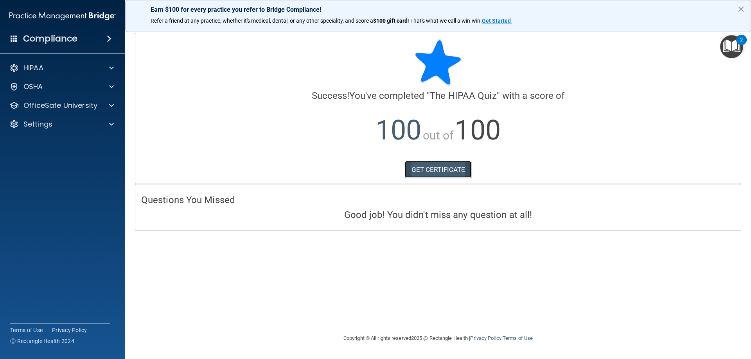
click at [427, 173] on link "GET CERTIFICATE" at bounding box center [438, 169] width 67 height 17
click at [110, 106] on span at bounding box center [111, 105] width 5 height 9
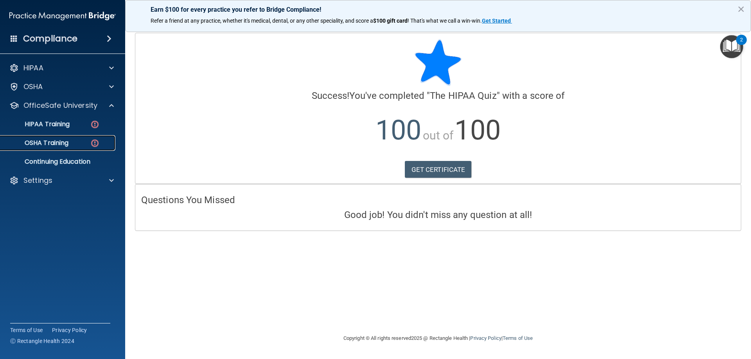
click at [94, 141] on img at bounding box center [95, 143] width 10 height 10
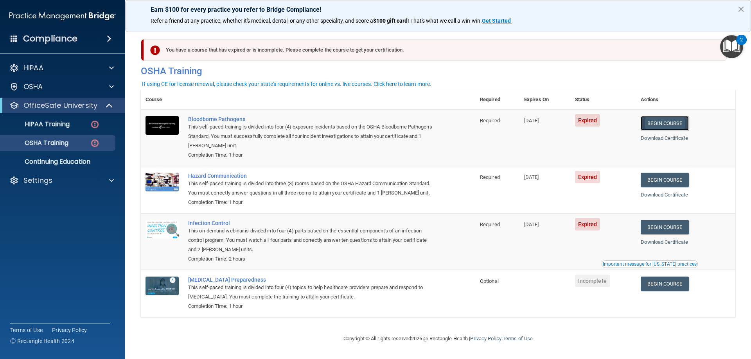
click at [661, 128] on link "Begin Course" at bounding box center [665, 123] width 48 height 14
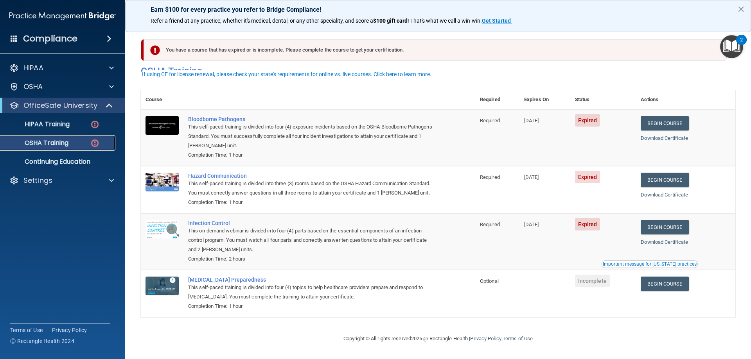
click at [60, 144] on p "OSHA Training" at bounding box center [36, 143] width 63 height 8
click at [86, 164] on p "Continuing Education" at bounding box center [58, 162] width 107 height 8
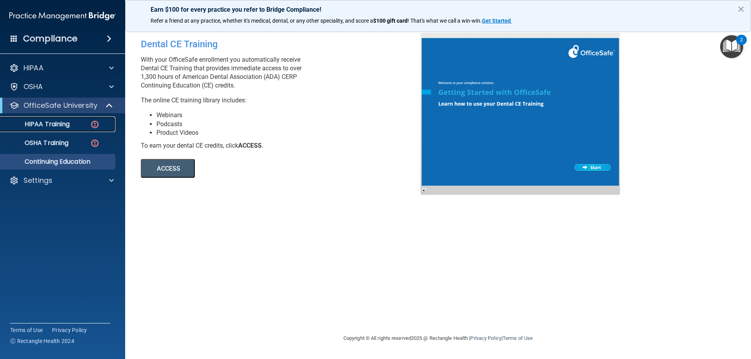
click at [95, 122] on img at bounding box center [95, 125] width 10 height 10
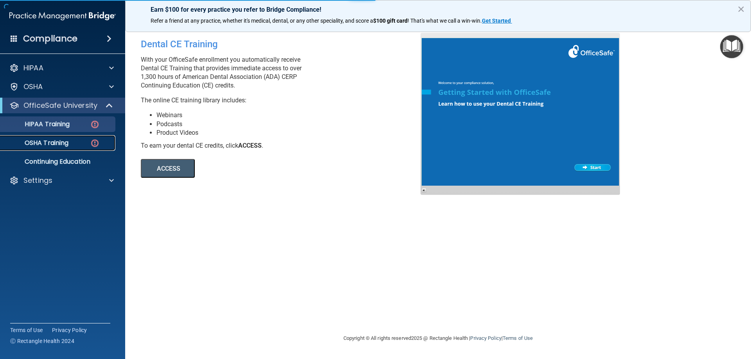
click at [96, 142] on img at bounding box center [95, 143] width 10 height 10
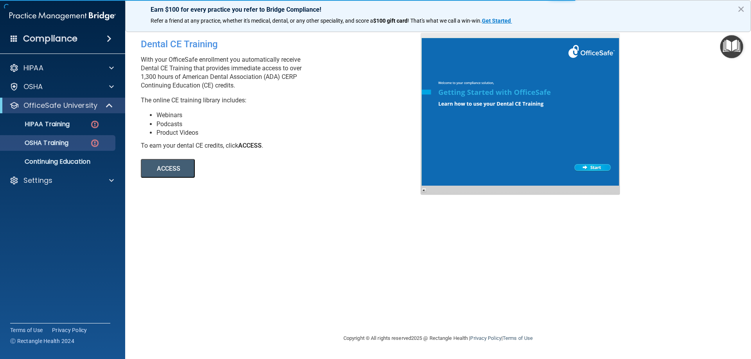
click at [183, 172] on button "ACCESS" at bounding box center [168, 168] width 54 height 19
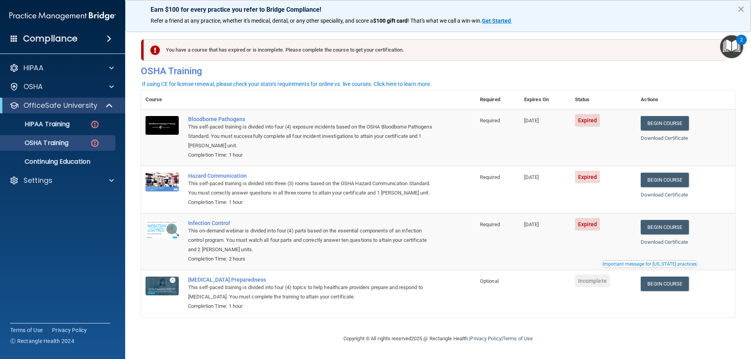
click at [34, 34] on h4 "Compliance" at bounding box center [50, 38] width 54 height 11
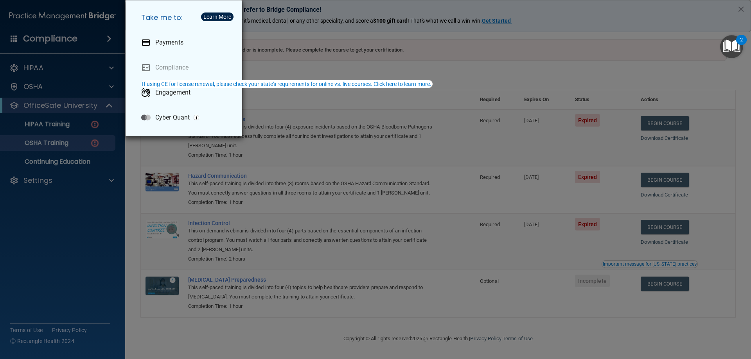
click at [71, 189] on div "Take me to: Payments Compliance Engagement Cyber Quant" at bounding box center [375, 179] width 751 height 359
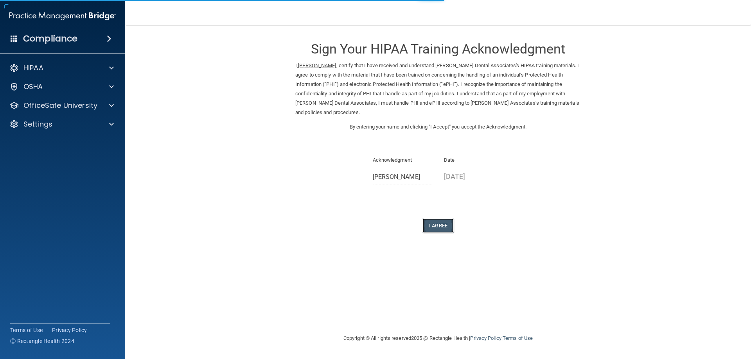
click at [442, 230] on button "I Agree" at bounding box center [437, 226] width 31 height 14
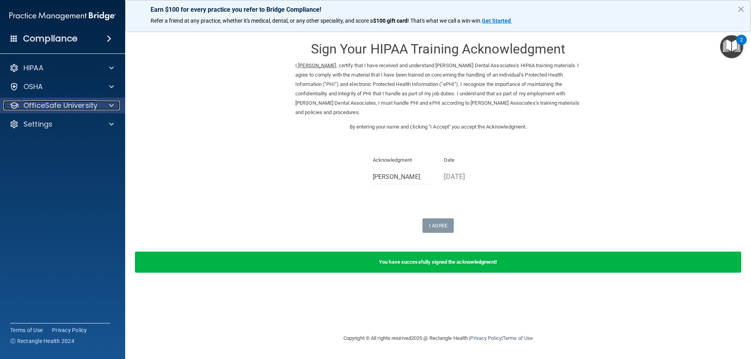
click at [65, 105] on p "OfficeSafe University" at bounding box center [60, 105] width 74 height 9
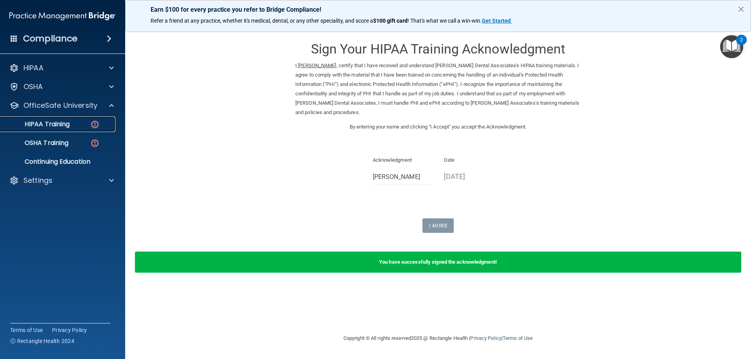
click at [56, 121] on p "HIPAA Training" at bounding box center [37, 124] width 65 height 8
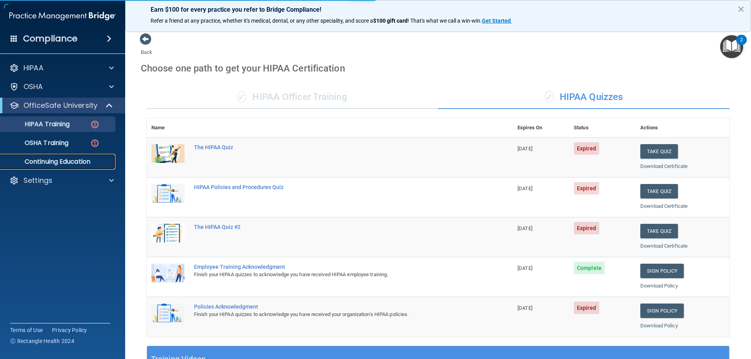
click at [66, 159] on p "Continuing Education" at bounding box center [58, 162] width 107 height 8
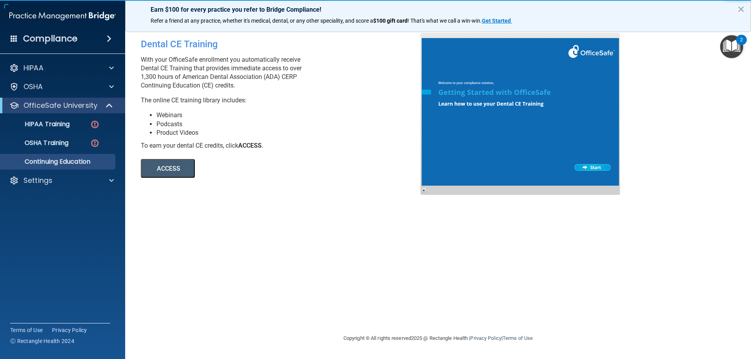
click at [178, 168] on button "ACCESS" at bounding box center [168, 168] width 54 height 19
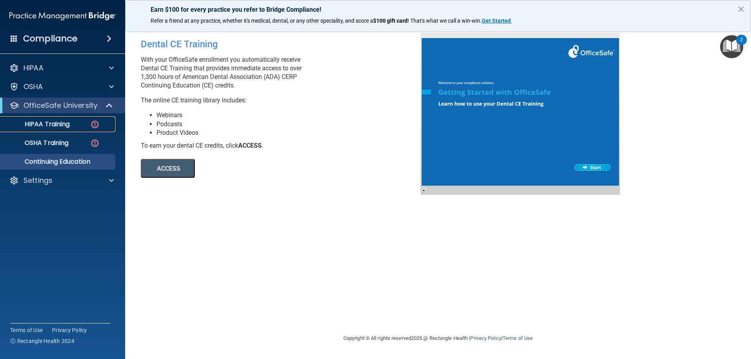
click at [97, 125] on img at bounding box center [95, 125] width 10 height 10
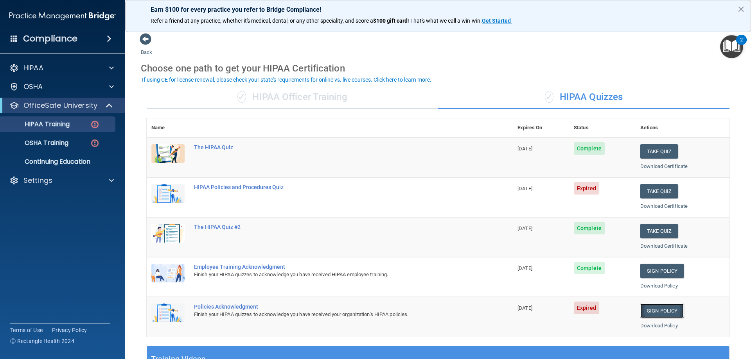
click at [661, 308] on link "Sign Policy" at bounding box center [661, 311] width 43 height 14
click at [653, 154] on button "Take Quiz" at bounding box center [659, 151] width 38 height 14
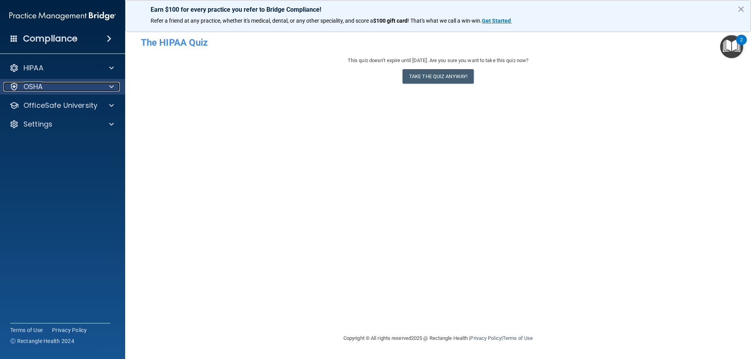
click at [114, 90] on div at bounding box center [111, 86] width 20 height 9
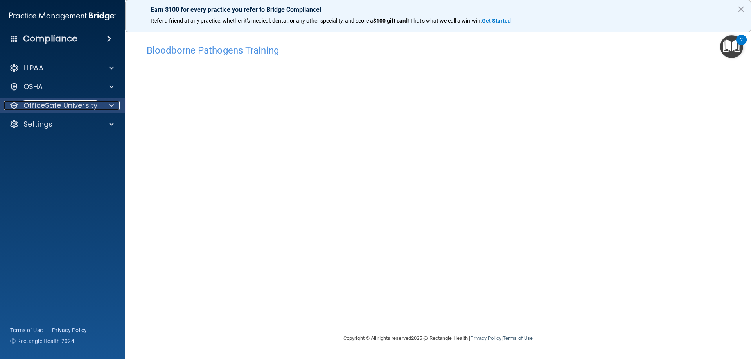
click at [111, 109] on span at bounding box center [111, 105] width 5 height 9
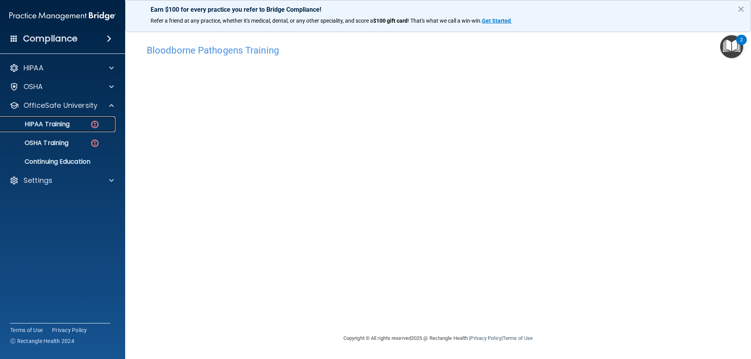
click at [93, 126] on img at bounding box center [95, 125] width 10 height 10
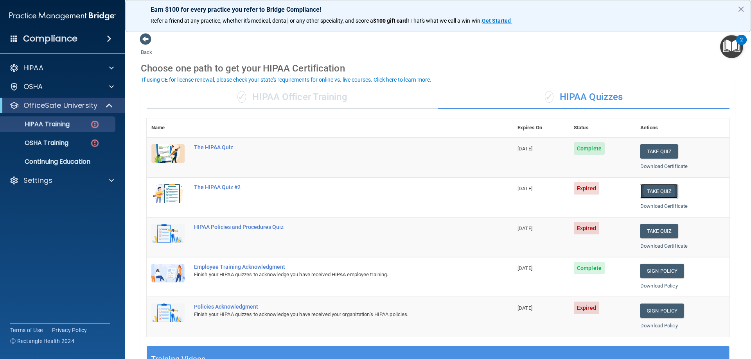
click at [650, 195] on button "Take Quiz" at bounding box center [659, 191] width 38 height 14
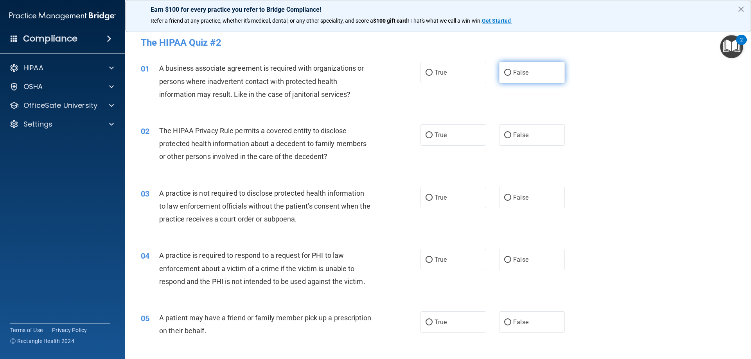
click at [529, 73] on label "False" at bounding box center [532, 73] width 66 height 22
click at [511, 73] on input "False" at bounding box center [507, 73] width 7 height 6
radio input "true"
click at [445, 139] on label "True" at bounding box center [454, 135] width 66 height 22
click at [518, 201] on label "False" at bounding box center [532, 198] width 66 height 22
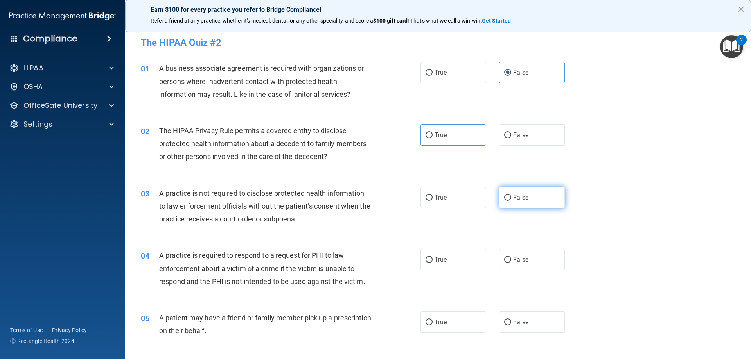
click at [511, 201] on input "False" at bounding box center [507, 198] width 7 height 6
radio input "true"
click at [432, 141] on label "True" at bounding box center [454, 135] width 66 height 22
click at [432, 138] on input "True" at bounding box center [429, 136] width 7 height 6
radio input "true"
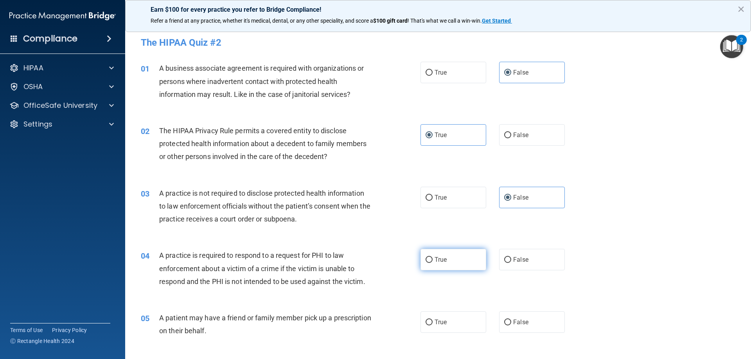
click at [446, 262] on label "True" at bounding box center [454, 260] width 66 height 22
click at [433, 262] on input "True" at bounding box center [429, 260] width 7 height 6
radio input "true"
click at [454, 323] on label "True" at bounding box center [454, 323] width 66 height 22
click at [433, 323] on input "True" at bounding box center [429, 323] width 7 height 6
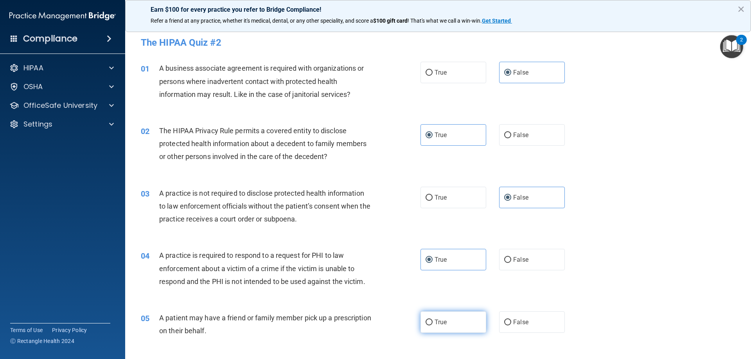
radio input "true"
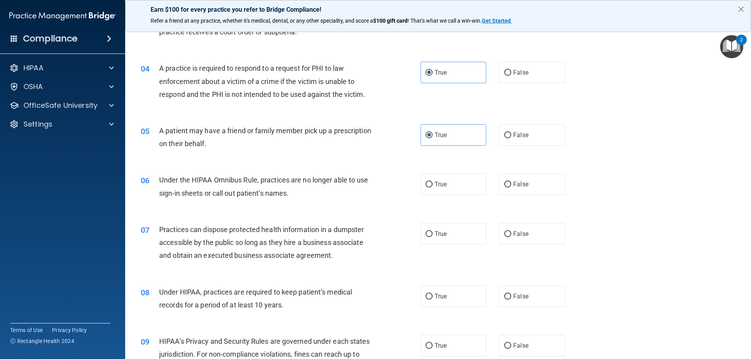
scroll to position [196, 0]
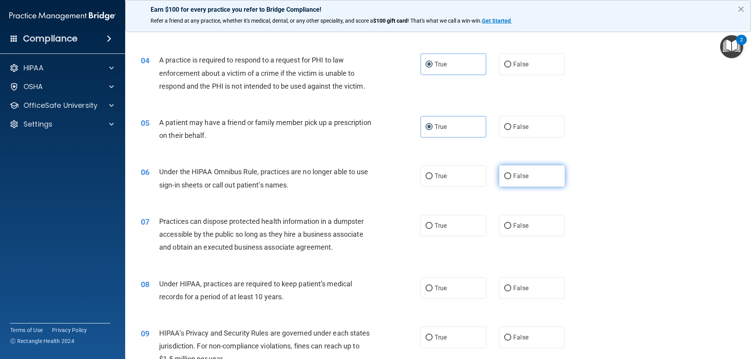
click at [521, 176] on span "False" at bounding box center [520, 176] width 15 height 7
click at [511, 176] on input "False" at bounding box center [507, 177] width 7 height 6
radio input "true"
click at [508, 225] on label "False" at bounding box center [532, 226] width 66 height 22
click at [508, 225] on input "False" at bounding box center [507, 226] width 7 height 6
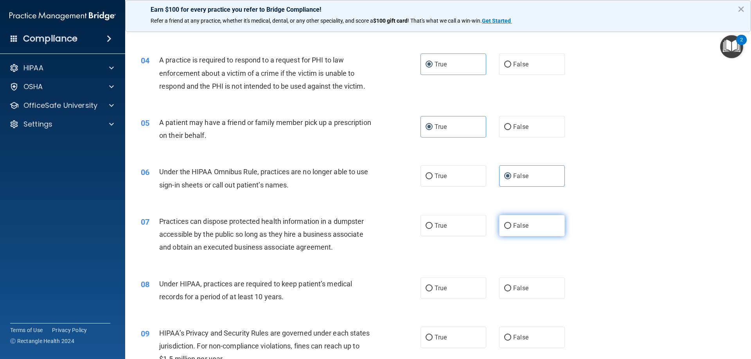
radio input "true"
click at [515, 288] on span "False" at bounding box center [520, 288] width 15 height 7
click at [511, 288] on input "False" at bounding box center [507, 289] width 7 height 6
radio input "true"
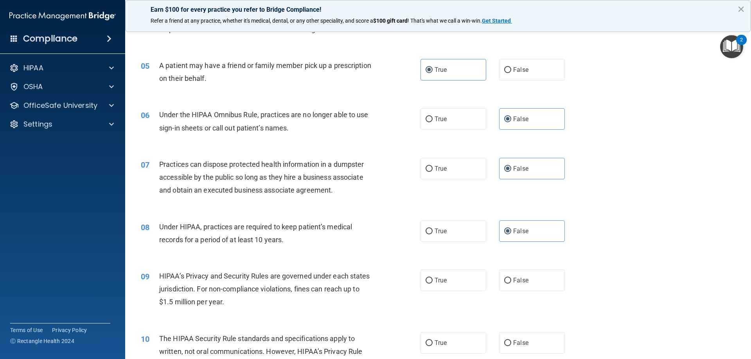
scroll to position [274, 0]
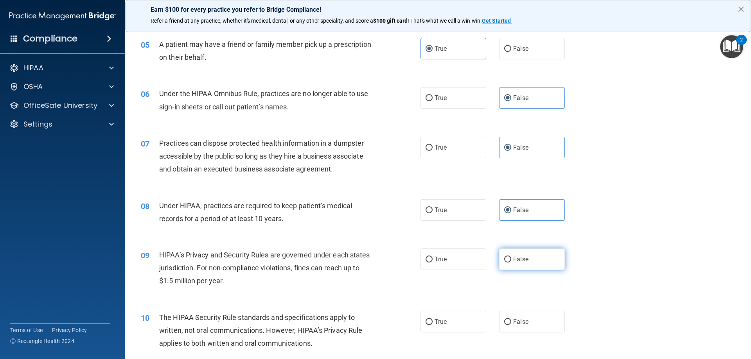
click at [520, 259] on span "False" at bounding box center [520, 259] width 15 height 7
click at [511, 259] on input "False" at bounding box center [507, 260] width 7 height 6
radio input "true"
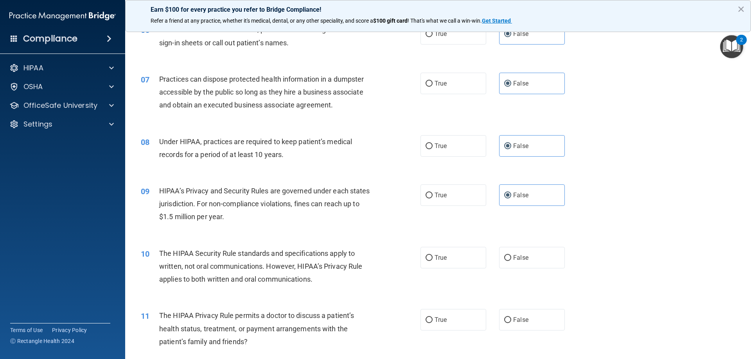
scroll to position [352, 0]
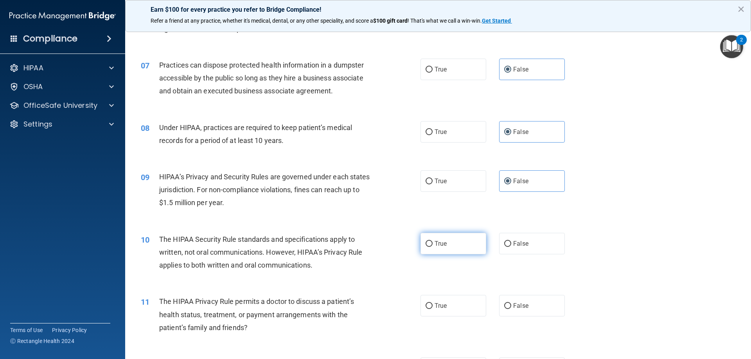
click at [437, 239] on label "True" at bounding box center [454, 244] width 66 height 22
click at [433, 241] on input "True" at bounding box center [429, 244] width 7 height 6
radio input "true"
click at [435, 307] on span "True" at bounding box center [441, 305] width 12 height 7
click at [433, 307] on input "True" at bounding box center [429, 307] width 7 height 6
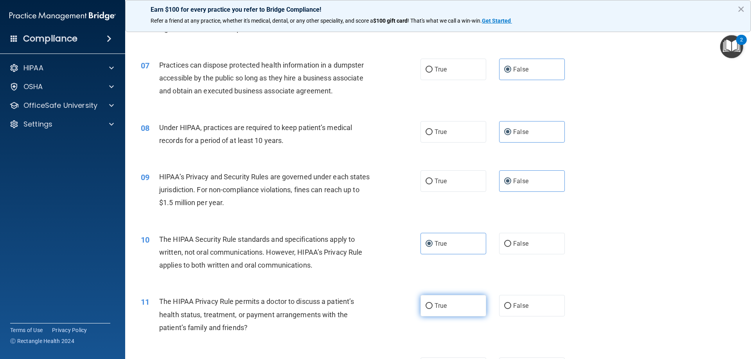
radio input "true"
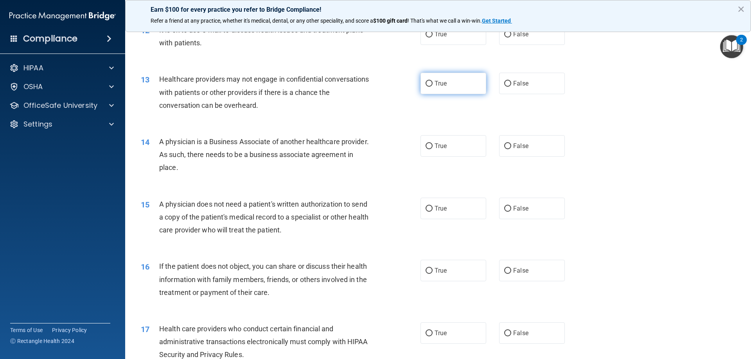
scroll to position [665, 0]
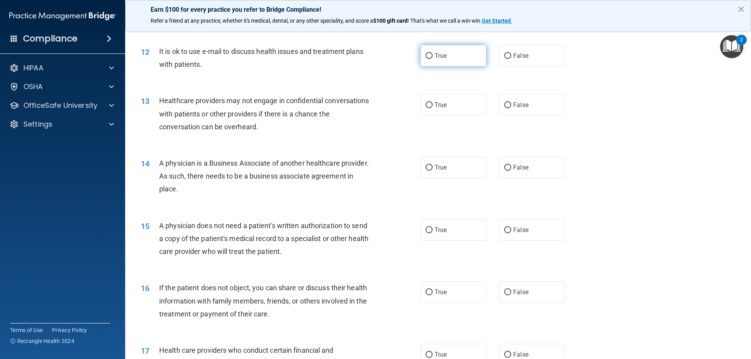
click at [454, 65] on label "True" at bounding box center [454, 56] width 66 height 22
click at [433, 59] on input "True" at bounding box center [429, 56] width 7 height 6
radio input "true"
click at [518, 109] on label "False" at bounding box center [532, 105] width 66 height 22
click at [511, 108] on input "False" at bounding box center [507, 105] width 7 height 6
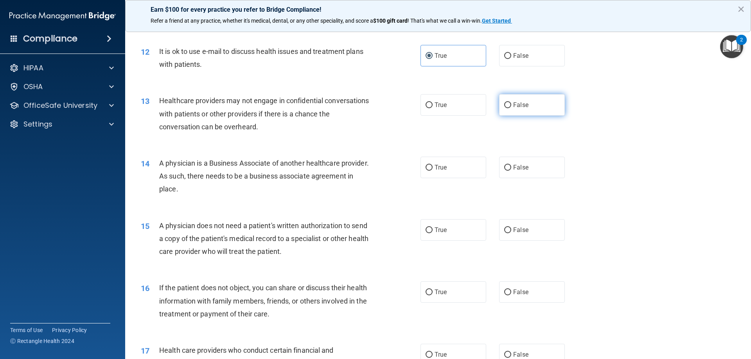
radio input "true"
click at [516, 174] on label "False" at bounding box center [532, 168] width 66 height 22
click at [511, 171] on input "False" at bounding box center [507, 168] width 7 height 6
radio input "true"
click at [459, 235] on label "True" at bounding box center [454, 230] width 66 height 22
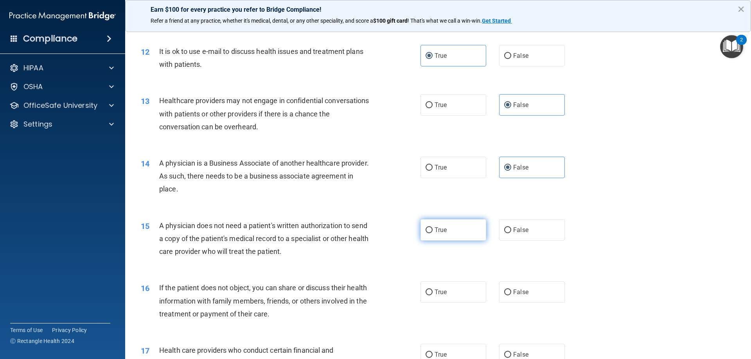
click at [433, 234] on input "True" at bounding box center [429, 231] width 7 height 6
radio input "true"
click at [463, 299] on label "True" at bounding box center [454, 293] width 66 height 22
click at [433, 296] on input "True" at bounding box center [429, 293] width 7 height 6
radio input "true"
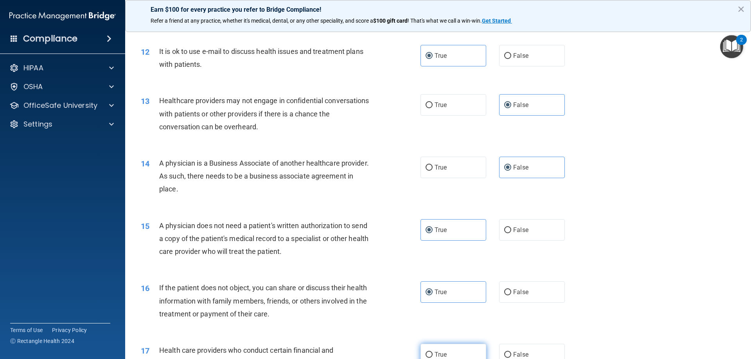
click at [470, 355] on label "True" at bounding box center [454, 355] width 66 height 22
click at [433, 355] on input "True" at bounding box center [429, 355] width 7 height 6
radio input "true"
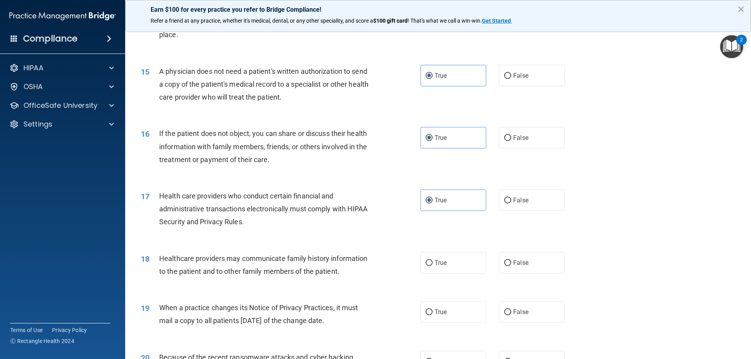
scroll to position [821, 0]
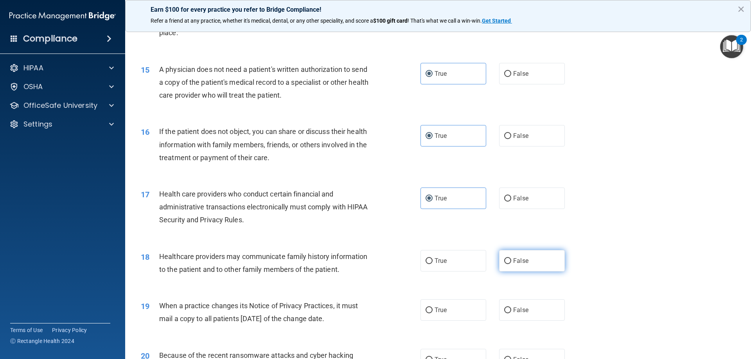
click at [523, 263] on span "False" at bounding box center [520, 260] width 15 height 7
click at [511, 263] on input "False" at bounding box center [507, 262] width 7 height 6
radio input "true"
click at [523, 311] on span "False" at bounding box center [520, 310] width 15 height 7
click at [511, 311] on input "False" at bounding box center [507, 311] width 7 height 6
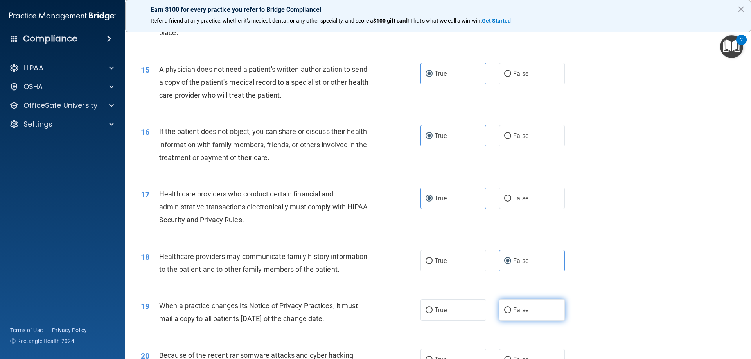
radio input "true"
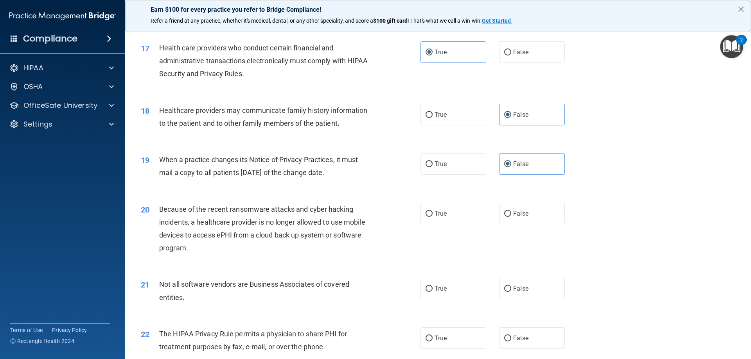
scroll to position [978, 0]
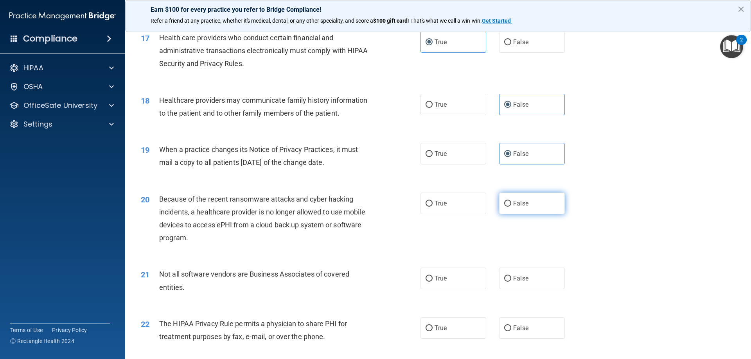
click at [541, 210] on label "False" at bounding box center [532, 204] width 66 height 22
click at [511, 207] on input "False" at bounding box center [507, 204] width 7 height 6
radio input "true"
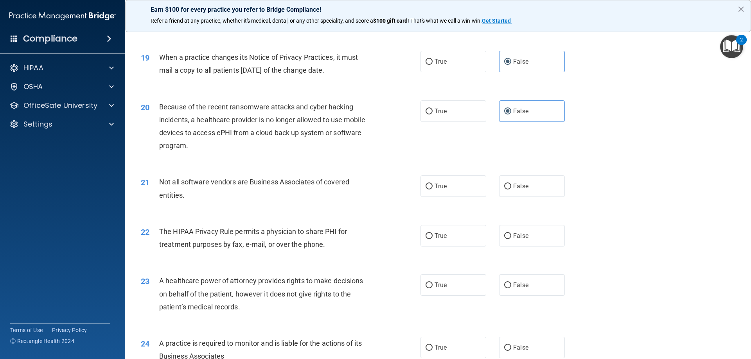
scroll to position [1134, 0]
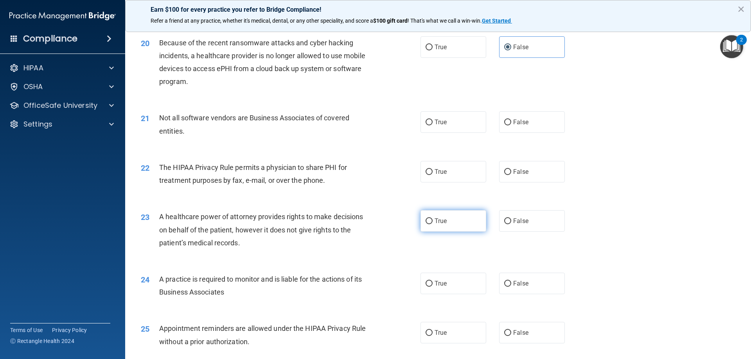
click at [441, 221] on span "True" at bounding box center [441, 220] width 12 height 7
click at [433, 221] on input "True" at bounding box center [429, 222] width 7 height 6
radio input "true"
click at [439, 171] on span "True" at bounding box center [441, 171] width 12 height 7
click at [433, 171] on input "True" at bounding box center [429, 172] width 7 height 6
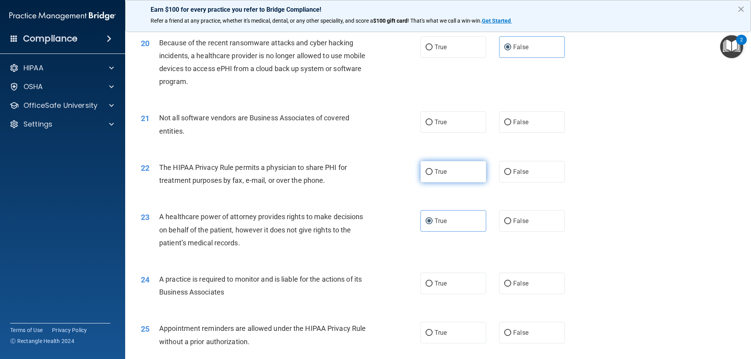
radio input "true"
click at [449, 119] on label "True" at bounding box center [454, 122] width 66 height 22
click at [433, 120] on input "True" at bounding box center [429, 123] width 7 height 6
radio input "true"
click at [509, 286] on label "False" at bounding box center [532, 284] width 66 height 22
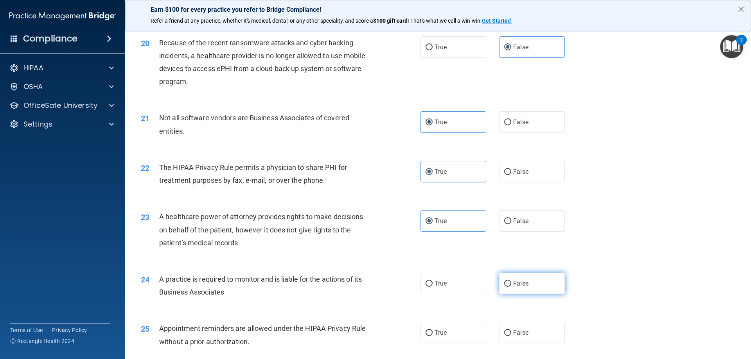
click at [509, 286] on input "False" at bounding box center [507, 284] width 7 height 6
radio input "true"
click at [508, 225] on label "False" at bounding box center [532, 221] width 66 height 22
click at [508, 225] on input "False" at bounding box center [507, 222] width 7 height 6
radio input "true"
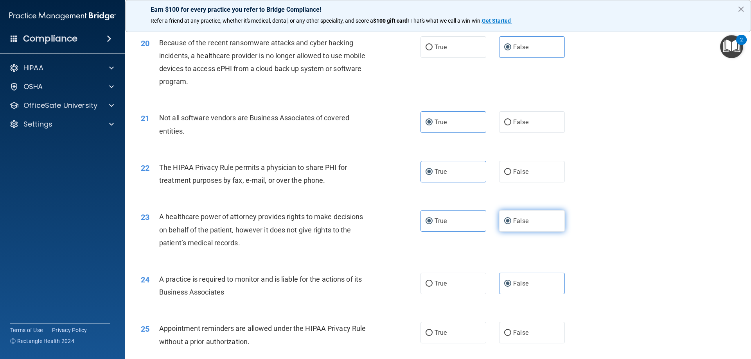
radio input "false"
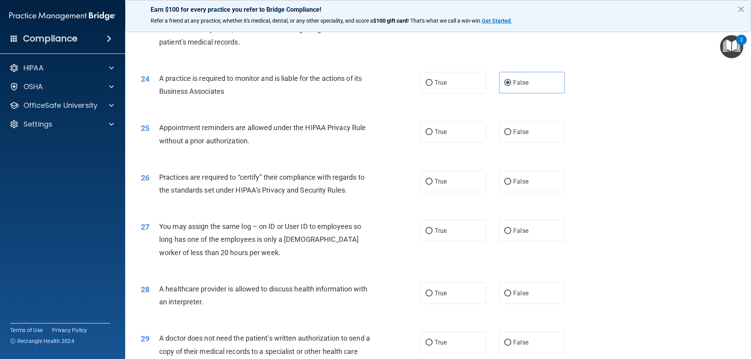
scroll to position [1330, 0]
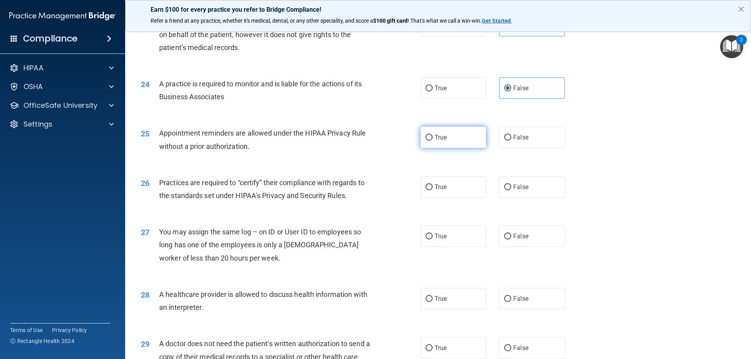
click at [424, 146] on label "True" at bounding box center [454, 138] width 66 height 22
click at [426, 141] on input "True" at bounding box center [429, 138] width 7 height 6
radio input "true"
click at [525, 193] on label "False" at bounding box center [532, 187] width 66 height 22
click at [511, 190] on input "False" at bounding box center [507, 188] width 7 height 6
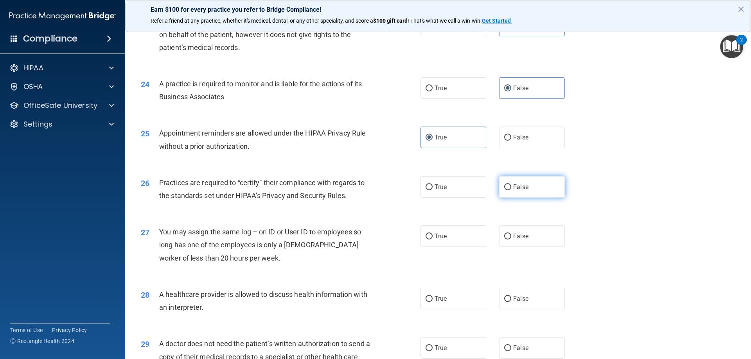
radio input "true"
click at [527, 238] on label "False" at bounding box center [532, 237] width 66 height 22
click at [511, 238] on input "False" at bounding box center [507, 237] width 7 height 6
radio input "true"
click at [450, 297] on label "True" at bounding box center [454, 299] width 66 height 22
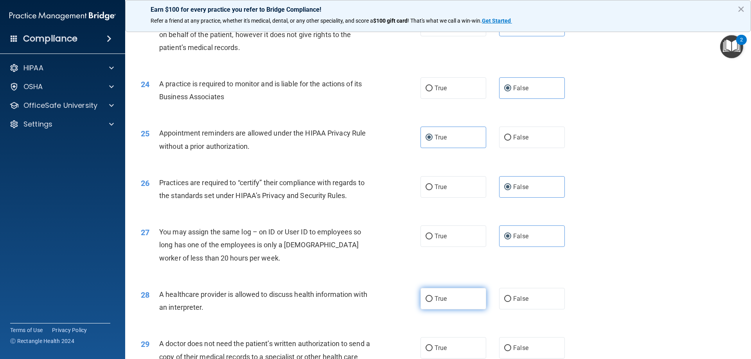
click at [433, 297] on input "True" at bounding box center [429, 300] width 7 height 6
radio input "true"
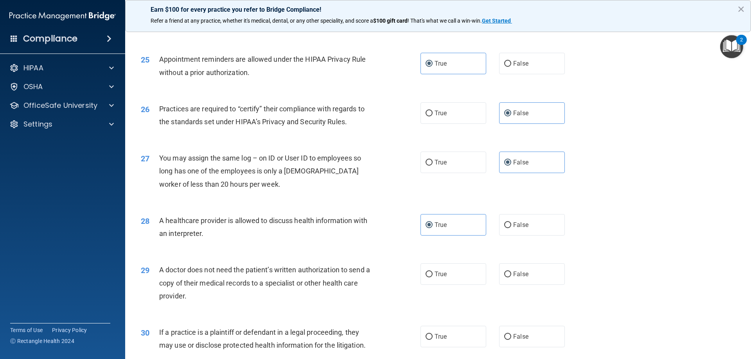
scroll to position [1408, 0]
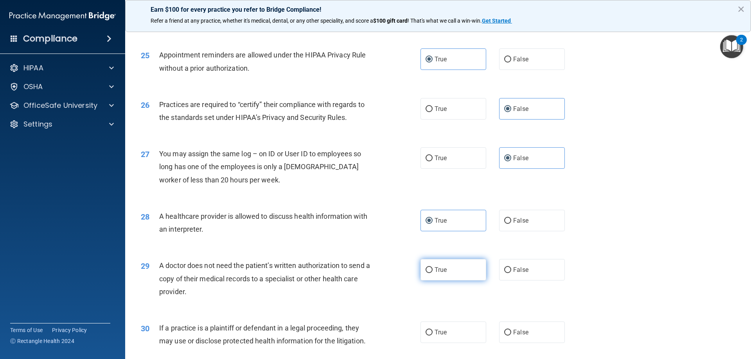
click at [441, 275] on label "True" at bounding box center [454, 270] width 66 height 22
click at [433, 273] on input "True" at bounding box center [429, 271] width 7 height 6
radio input "true"
click at [445, 331] on label "True" at bounding box center [454, 333] width 66 height 22
click at [433, 331] on input "True" at bounding box center [429, 333] width 7 height 6
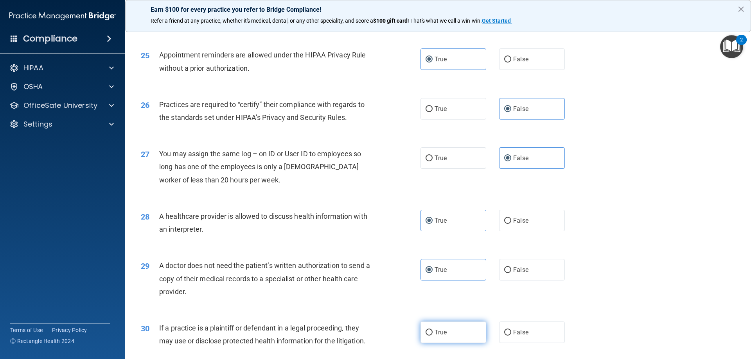
radio input "true"
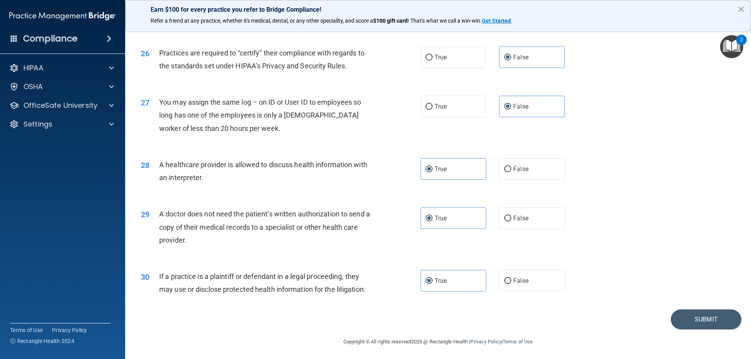
scroll to position [1461, 0]
click at [690, 317] on button "Submit" at bounding box center [706, 318] width 70 height 20
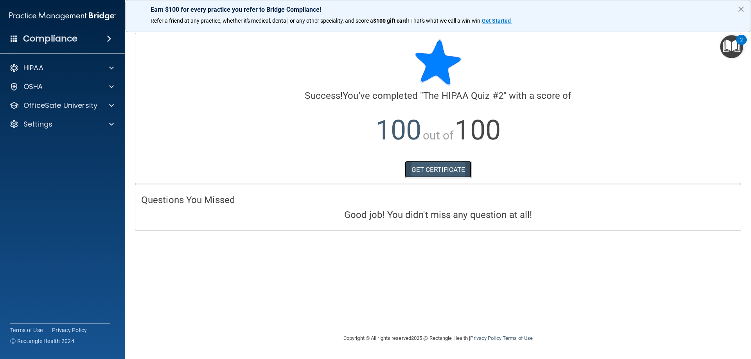
click at [450, 173] on link "GET CERTIFICATE" at bounding box center [438, 169] width 67 height 17
click at [111, 90] on span at bounding box center [111, 86] width 5 height 9
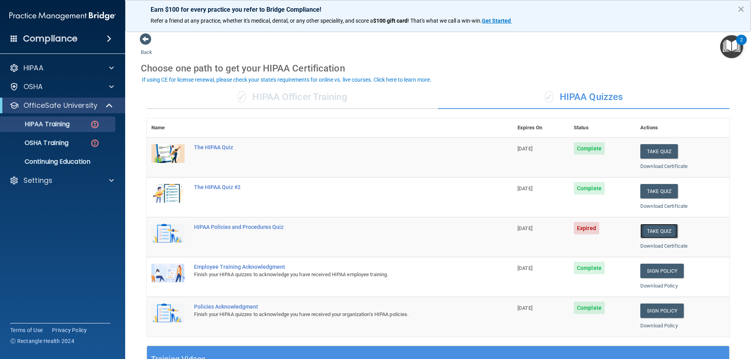
click at [651, 234] on button "Take Quiz" at bounding box center [659, 231] width 38 height 14
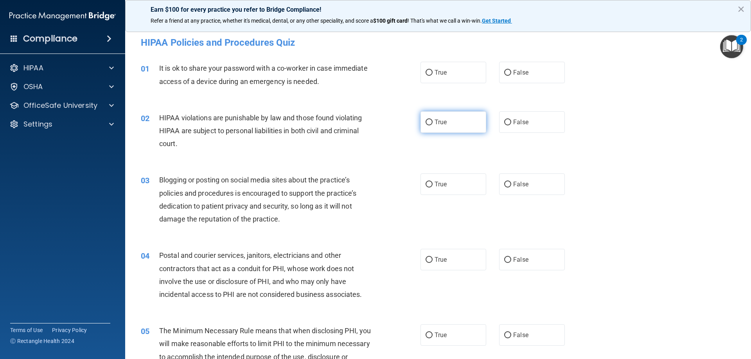
drag, startPoint x: 526, startPoint y: 77, endPoint x: 456, endPoint y: 113, distance: 78.6
click at [525, 77] on label "False" at bounding box center [532, 73] width 66 height 22
click at [511, 76] on input "False" at bounding box center [507, 73] width 7 height 6
radio input "true"
click at [449, 122] on label "True" at bounding box center [454, 122] width 66 height 22
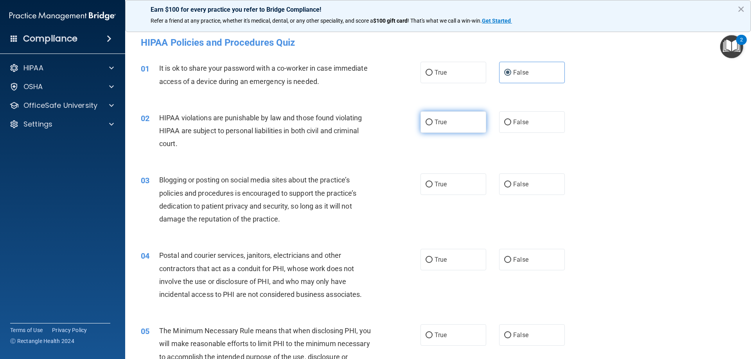
click at [433, 122] on input "True" at bounding box center [429, 123] width 7 height 6
radio input "true"
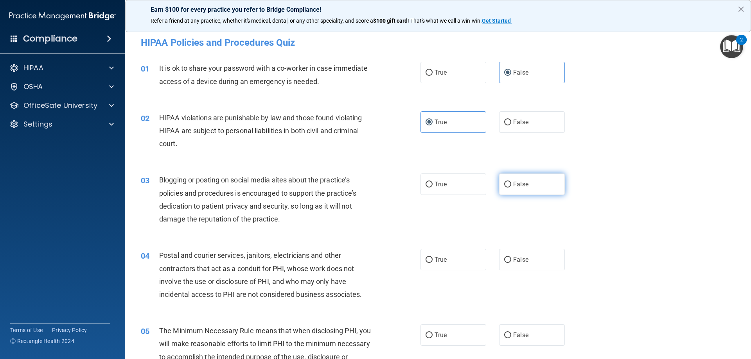
click at [526, 186] on label "False" at bounding box center [532, 185] width 66 height 22
click at [511, 186] on input "False" at bounding box center [507, 185] width 7 height 6
radio input "true"
click at [442, 268] on label "True" at bounding box center [454, 260] width 66 height 22
click at [433, 263] on input "True" at bounding box center [429, 260] width 7 height 6
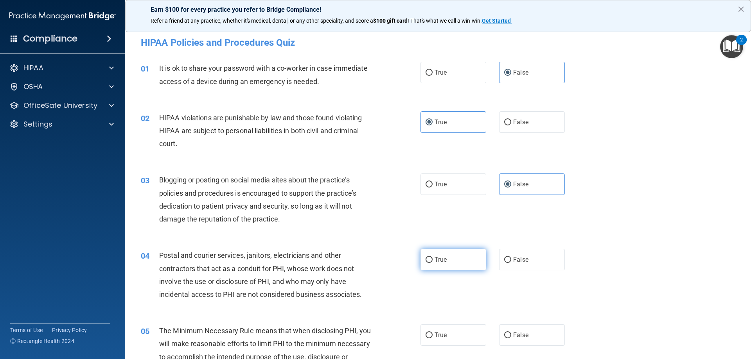
radio input "true"
click at [455, 333] on label "True" at bounding box center [454, 336] width 66 height 22
click at [433, 333] on input "True" at bounding box center [429, 336] width 7 height 6
radio input "true"
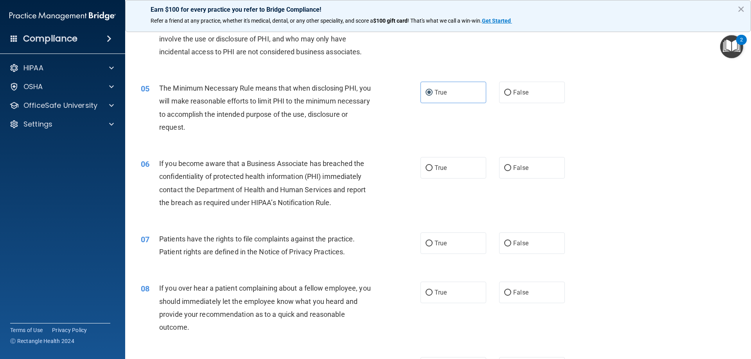
scroll to position [274, 0]
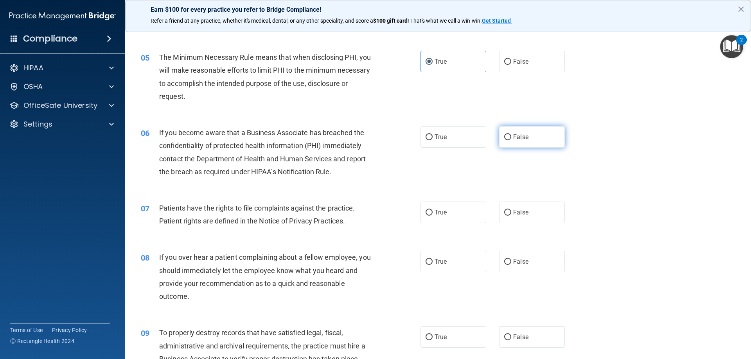
click at [513, 135] on span "False" at bounding box center [520, 136] width 15 height 7
click at [510, 135] on input "False" at bounding box center [507, 138] width 7 height 6
radio input "true"
click at [447, 207] on label "True" at bounding box center [454, 213] width 66 height 22
click at [433, 210] on input "True" at bounding box center [429, 213] width 7 height 6
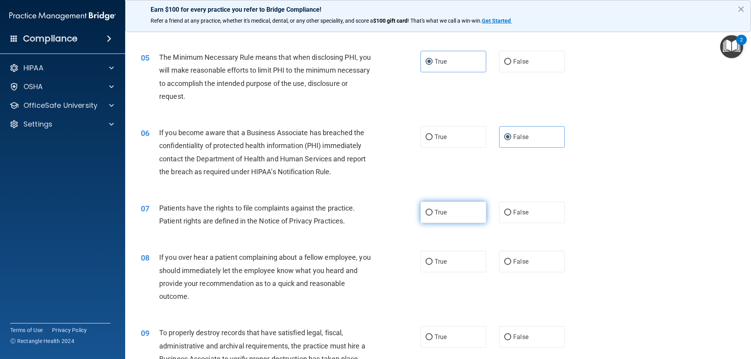
radio input "true"
click at [517, 268] on label "False" at bounding box center [532, 262] width 66 height 22
click at [511, 265] on input "False" at bounding box center [507, 262] width 7 height 6
radio input "true"
click at [529, 329] on label "False" at bounding box center [532, 338] width 66 height 22
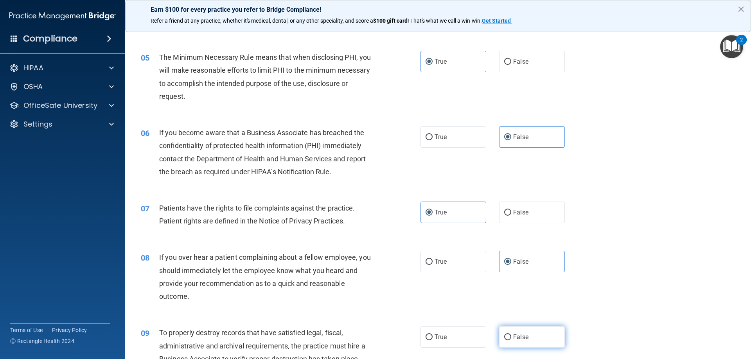
click at [511, 335] on input "False" at bounding box center [507, 338] width 7 height 6
radio input "true"
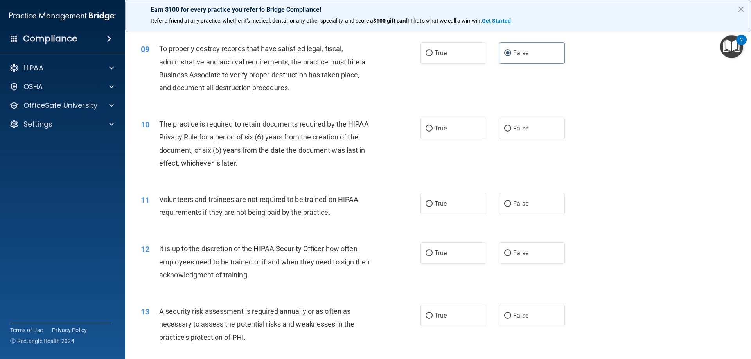
scroll to position [587, 0]
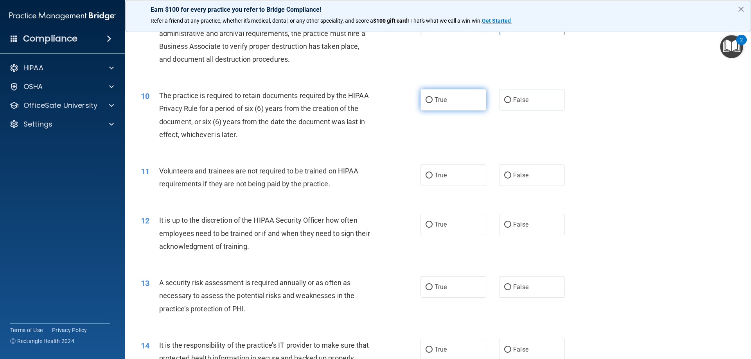
click at [443, 104] on label "True" at bounding box center [454, 100] width 66 height 22
click at [433, 103] on input "True" at bounding box center [429, 100] width 7 height 6
radio input "true"
click at [545, 184] on label "False" at bounding box center [532, 176] width 66 height 22
click at [511, 179] on input "False" at bounding box center [507, 176] width 7 height 6
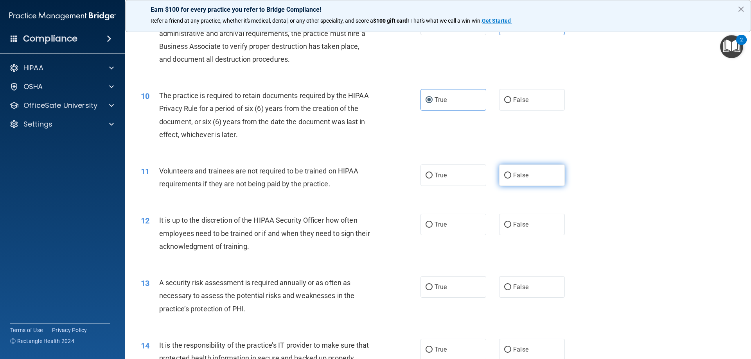
radio input "true"
drag, startPoint x: 537, startPoint y: 225, endPoint x: 432, endPoint y: 307, distance: 133.3
click at [537, 226] on label "False" at bounding box center [532, 225] width 66 height 22
click at [511, 226] on input "False" at bounding box center [507, 225] width 7 height 6
radio input "true"
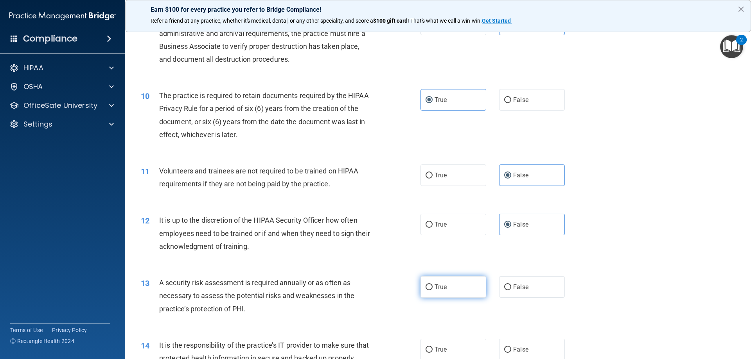
click at [440, 292] on label "True" at bounding box center [454, 288] width 66 height 22
click at [433, 291] on input "True" at bounding box center [429, 288] width 7 height 6
radio input "true"
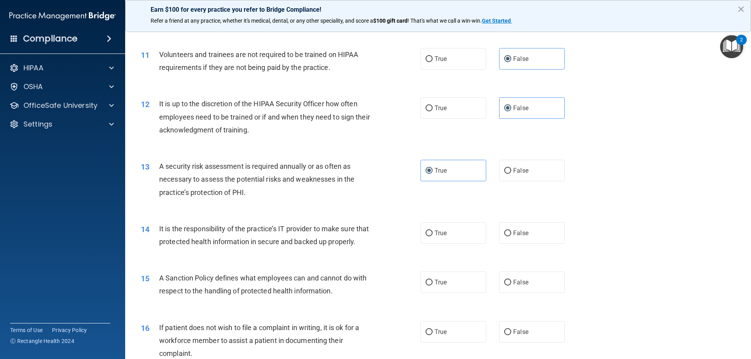
scroll to position [704, 0]
click at [531, 233] on label "False" at bounding box center [532, 233] width 66 height 22
click at [511, 233] on input "False" at bounding box center [507, 233] width 7 height 6
radio input "true"
drag, startPoint x: 533, startPoint y: 304, endPoint x: 558, endPoint y: 295, distance: 27.1
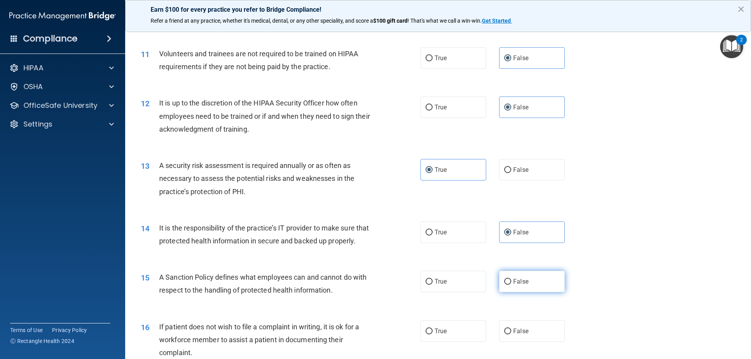
click at [533, 293] on label "False" at bounding box center [532, 282] width 66 height 22
click at [511, 285] on input "False" at bounding box center [507, 282] width 7 height 6
radio input "true"
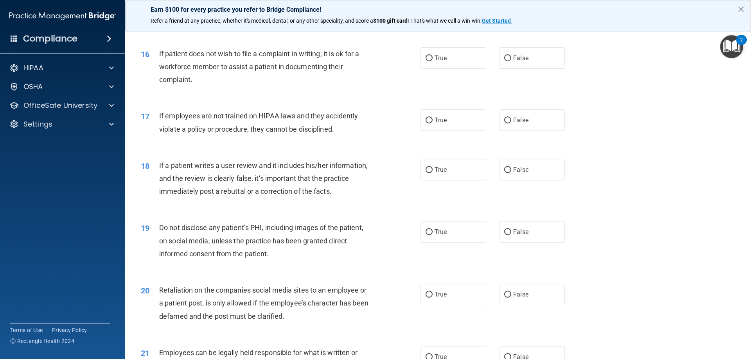
scroll to position [978, 0]
click at [443, 61] on span "True" at bounding box center [441, 57] width 12 height 7
click at [433, 61] on input "True" at bounding box center [429, 58] width 7 height 6
radio input "true"
click at [517, 131] on label "False" at bounding box center [532, 120] width 66 height 22
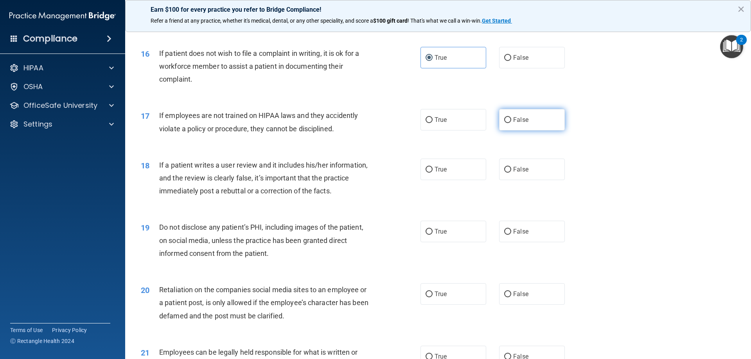
click at [511, 123] on input "False" at bounding box center [507, 120] width 7 height 6
radio input "true"
click at [520, 173] on span "False" at bounding box center [520, 169] width 15 height 7
click at [511, 173] on input "False" at bounding box center [507, 170] width 7 height 6
radio input "true"
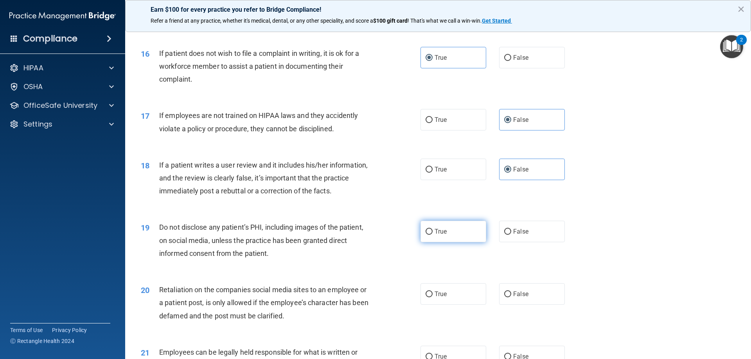
click at [456, 243] on label "True" at bounding box center [454, 232] width 66 height 22
click at [433, 235] on input "True" at bounding box center [429, 232] width 7 height 6
radio input "true"
click at [512, 305] on label "False" at bounding box center [532, 295] width 66 height 22
click at [511, 298] on input "False" at bounding box center [507, 295] width 7 height 6
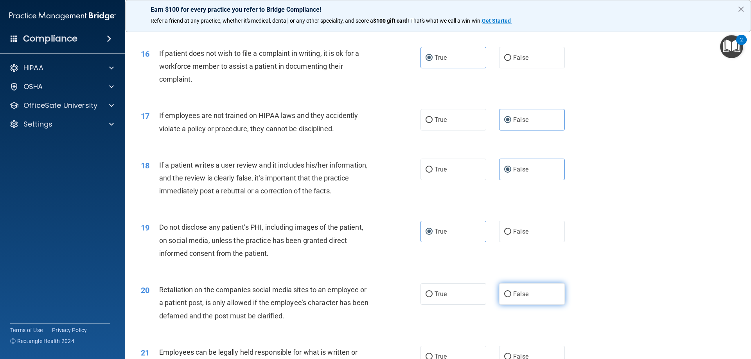
radio input "true"
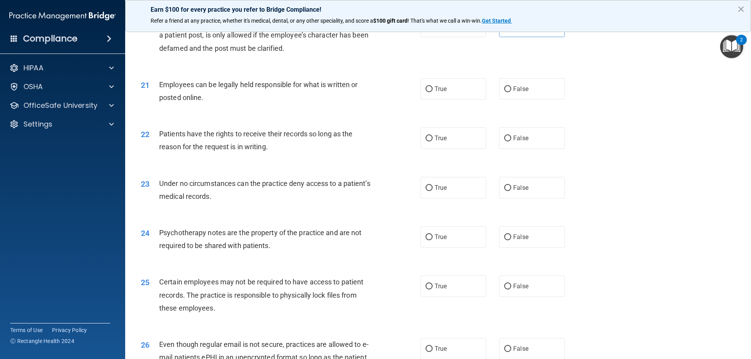
scroll to position [1252, 0]
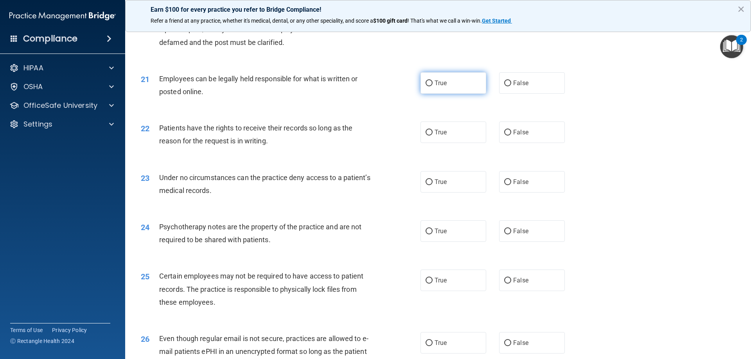
click at [461, 94] on label "True" at bounding box center [454, 83] width 66 height 22
click at [433, 86] on input "True" at bounding box center [429, 84] width 7 height 6
radio input "true"
click at [531, 143] on label "False" at bounding box center [532, 133] width 66 height 22
click at [511, 136] on input "False" at bounding box center [507, 133] width 7 height 6
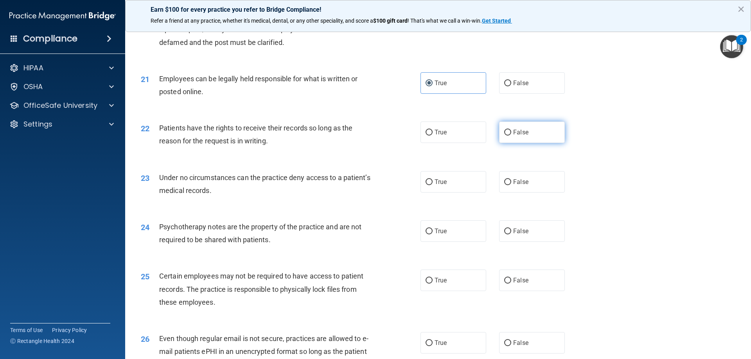
radio input "true"
click at [518, 186] on span "False" at bounding box center [520, 181] width 15 height 7
click at [511, 185] on input "False" at bounding box center [507, 183] width 7 height 6
radio input "true"
click at [437, 235] on span "True" at bounding box center [441, 231] width 12 height 7
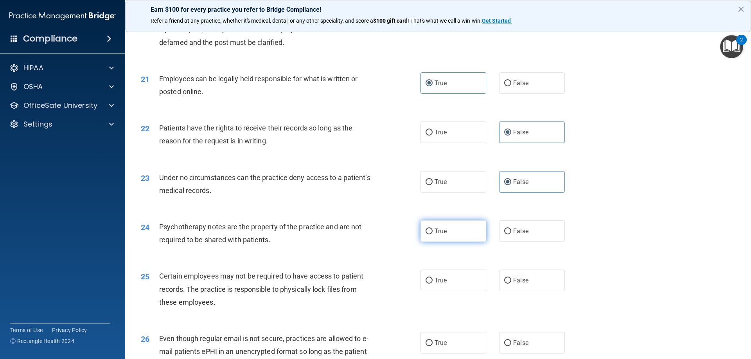
click at [433, 235] on input "True" at bounding box center [429, 232] width 7 height 6
radio input "true"
drag, startPoint x: 436, startPoint y: 296, endPoint x: 456, endPoint y: 359, distance: 66.7
click at [436, 284] on span "True" at bounding box center [441, 280] width 12 height 7
click at [433, 284] on input "True" at bounding box center [429, 281] width 7 height 6
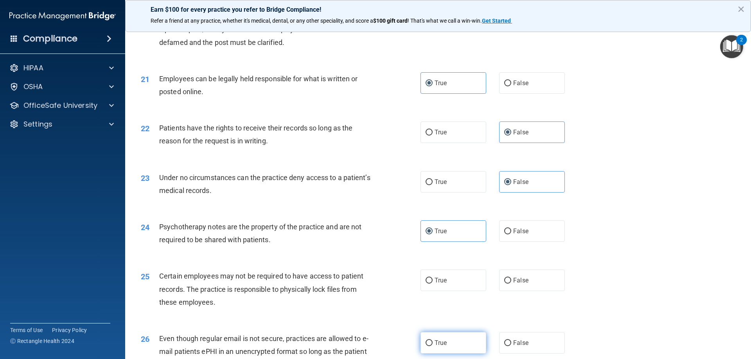
radio input "true"
click at [449, 352] on label "True" at bounding box center [454, 343] width 66 height 22
click at [433, 347] on input "True" at bounding box center [429, 344] width 7 height 6
radio input "true"
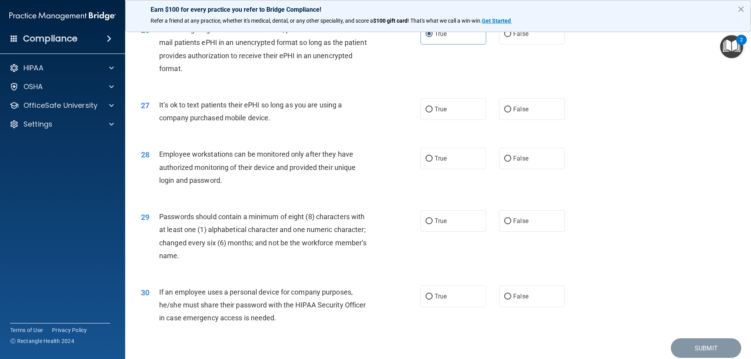
scroll to position [1565, 0]
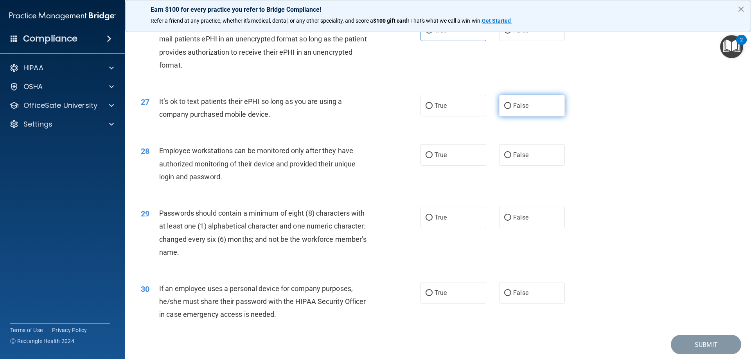
click at [521, 113] on label "False" at bounding box center [532, 106] width 66 height 22
click at [511, 109] on input "False" at bounding box center [507, 106] width 7 height 6
radio input "true"
click at [520, 166] on label "False" at bounding box center [532, 155] width 66 height 22
click at [511, 158] on input "False" at bounding box center [507, 156] width 7 height 6
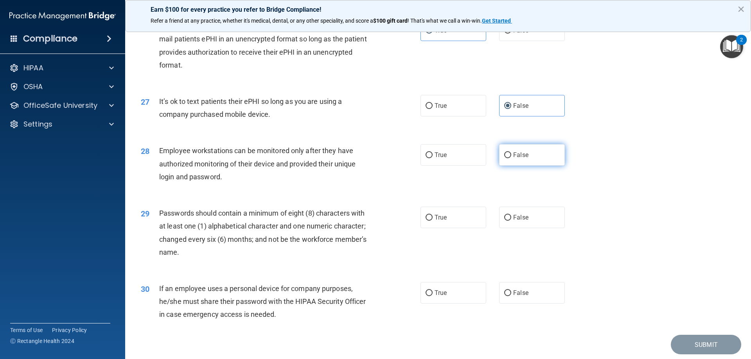
radio input "true"
click at [430, 228] on label "True" at bounding box center [454, 218] width 66 height 22
click at [430, 221] on input "True" at bounding box center [429, 218] width 7 height 6
radio input "true"
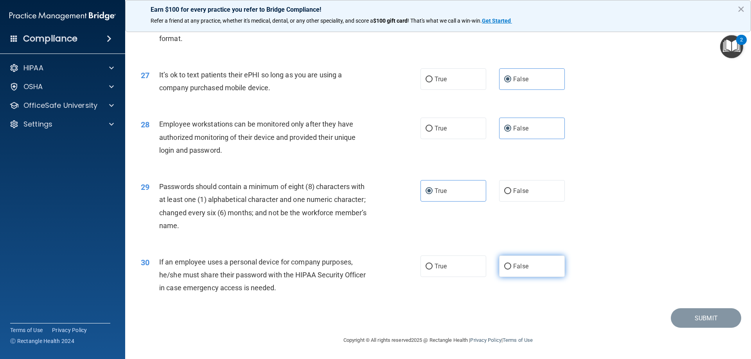
scroll to position [1604, 0]
click at [521, 265] on span "False" at bounding box center [520, 266] width 15 height 7
click at [511, 265] on input "False" at bounding box center [507, 267] width 7 height 6
radio input "true"
click at [688, 318] on button "Submit" at bounding box center [706, 319] width 70 height 20
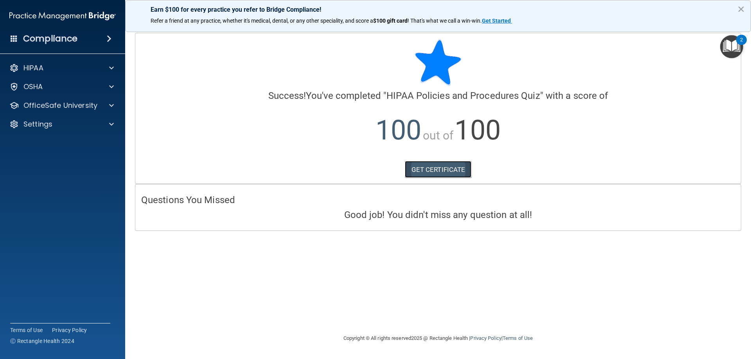
click at [462, 177] on link "GET CERTIFICATE" at bounding box center [438, 169] width 67 height 17
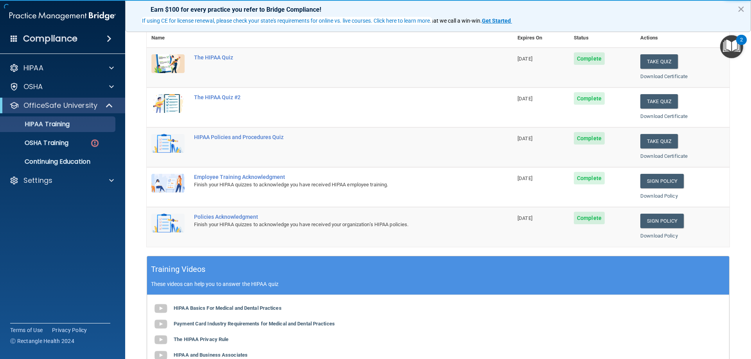
scroll to position [117, 0]
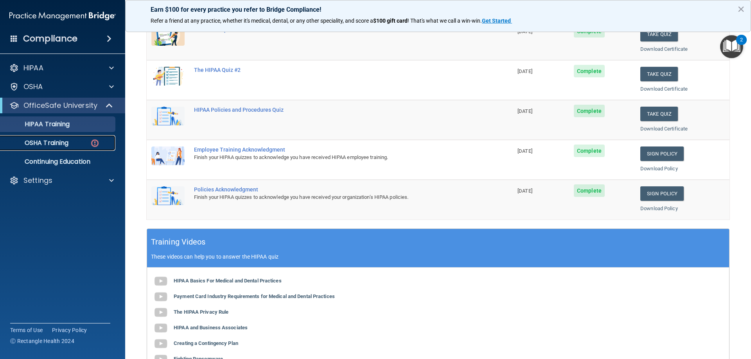
drag, startPoint x: 71, startPoint y: 145, endPoint x: 77, endPoint y: 146, distance: 5.9
click at [71, 144] on div "OSHA Training" at bounding box center [58, 143] width 107 height 8
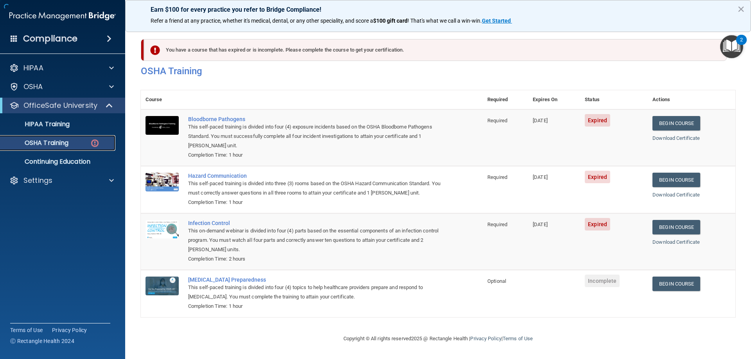
scroll to position [10, 0]
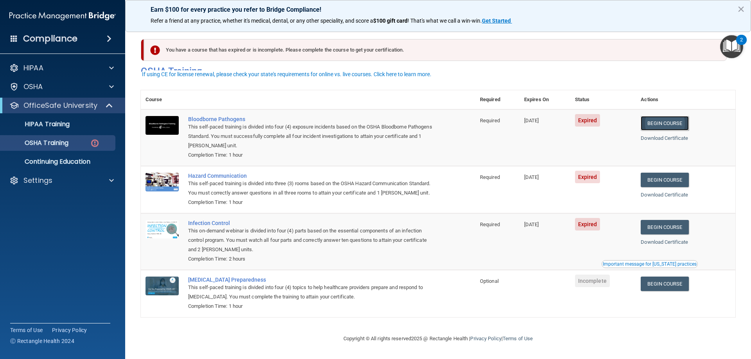
click at [673, 118] on link "Begin Course" at bounding box center [665, 123] width 48 height 14
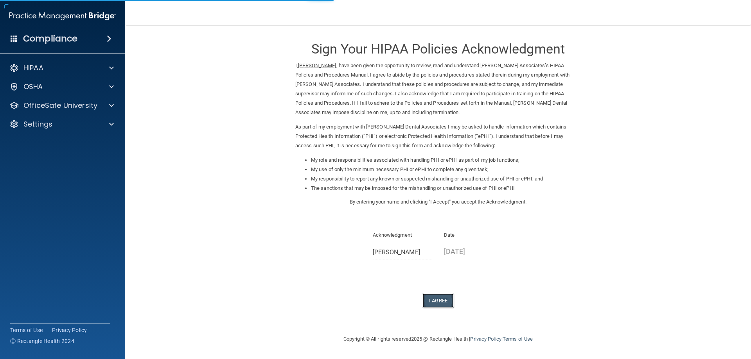
click at [451, 302] on button "I Agree" at bounding box center [437, 301] width 31 height 14
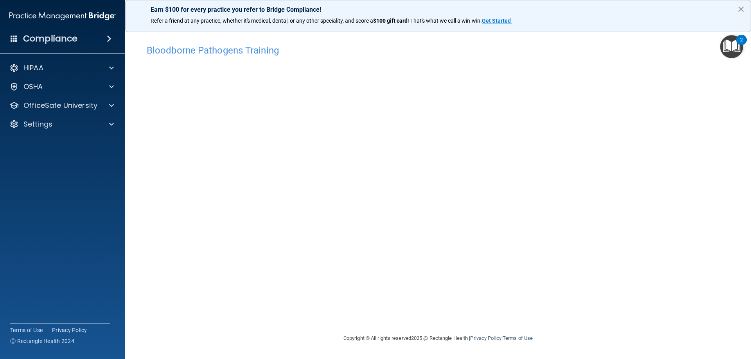
click at [550, 311] on div "Bloodborne Pathogens Training This course doesn’t expire until [DATE]. Are you …" at bounding box center [438, 187] width 595 height 293
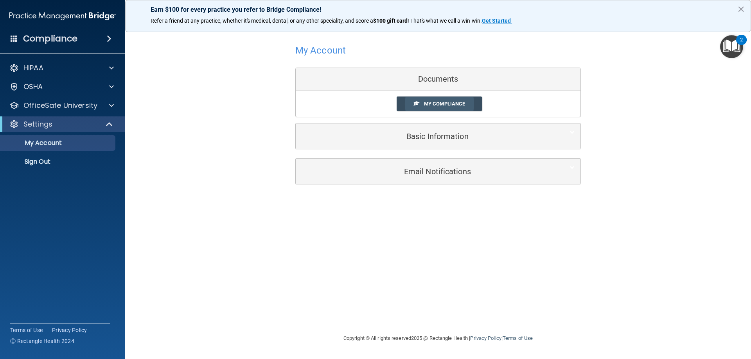
click at [426, 101] on span "My Compliance" at bounding box center [444, 104] width 41 height 6
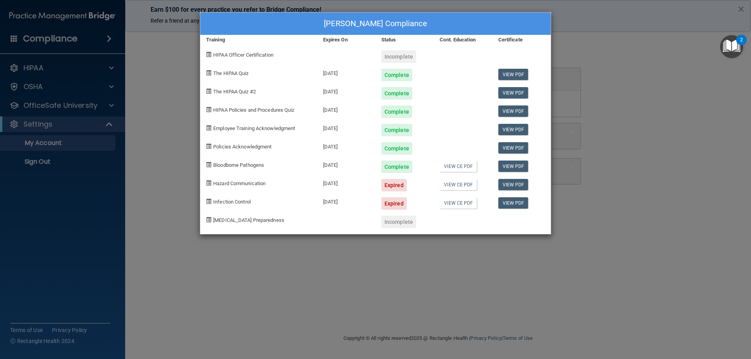
click at [400, 188] on div "Expired" at bounding box center [393, 185] width 25 height 13
click at [580, 80] on div "[PERSON_NAME] Compliance Training Expires On Status Cont. Education Certificate…" at bounding box center [375, 179] width 751 height 359
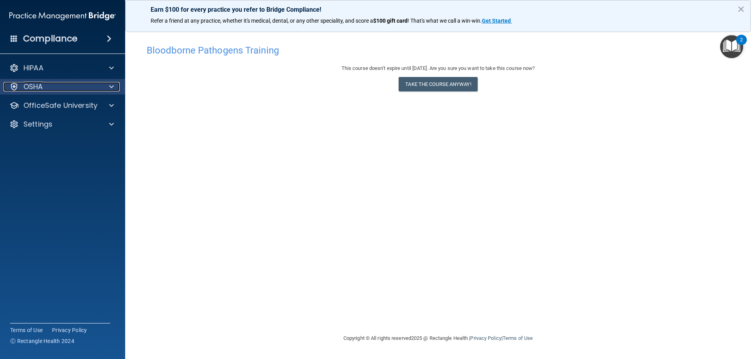
click at [67, 87] on div "OSHA" at bounding box center [52, 86] width 97 height 9
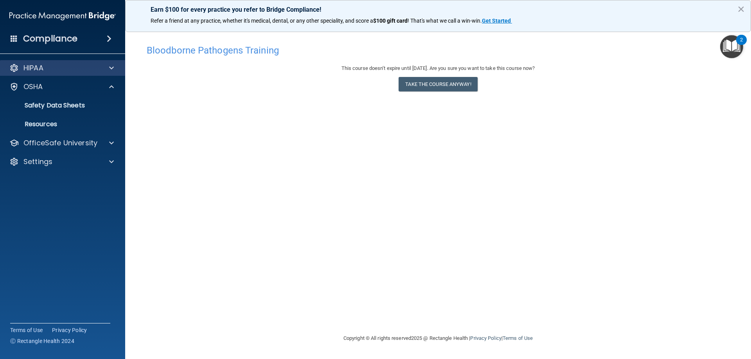
click at [111, 63] on div "HIPAA" at bounding box center [63, 68] width 126 height 16
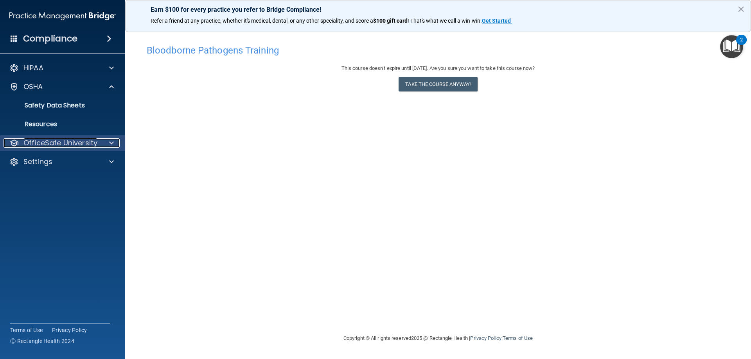
click at [87, 141] on p "OfficeSafe University" at bounding box center [60, 142] width 74 height 9
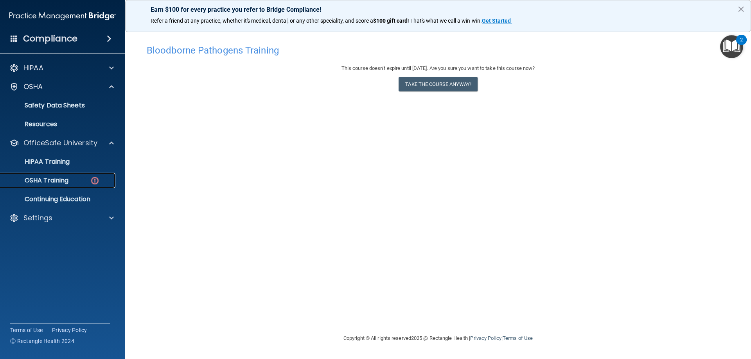
click at [94, 180] on img at bounding box center [95, 181] width 10 height 10
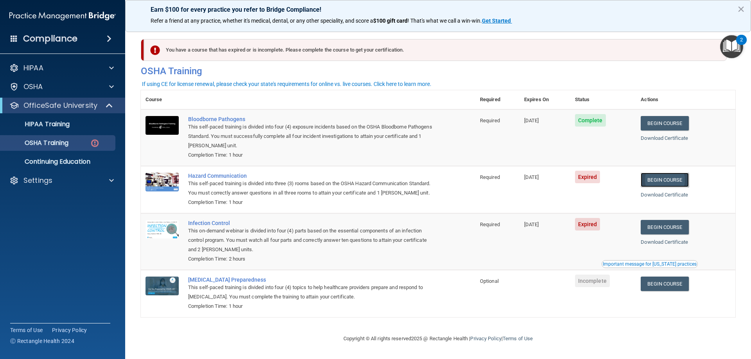
click at [659, 184] on link "Begin Course" at bounding box center [665, 180] width 48 height 14
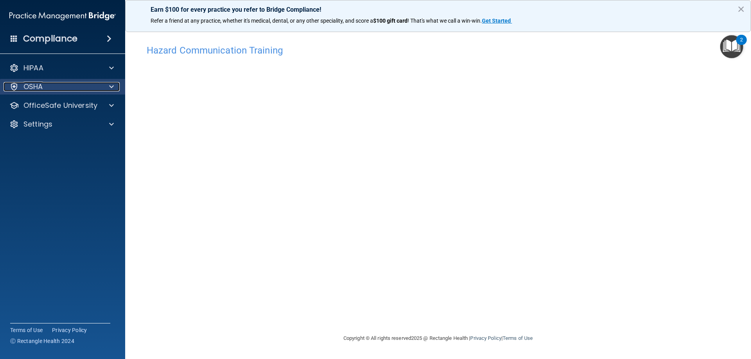
click at [78, 86] on div "OSHA" at bounding box center [52, 86] width 97 height 9
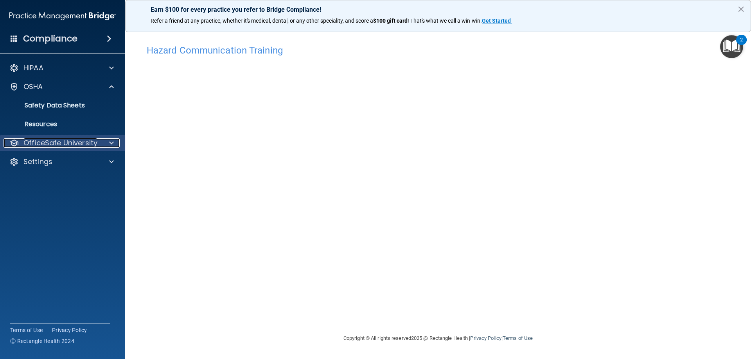
click at [77, 144] on p "OfficeSafe University" at bounding box center [60, 142] width 74 height 9
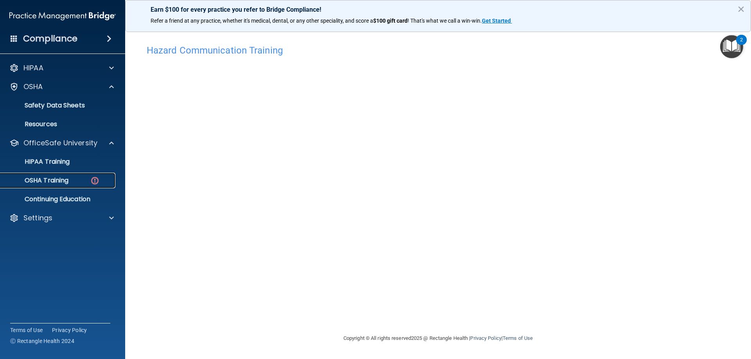
click at [97, 182] on img at bounding box center [95, 181] width 10 height 10
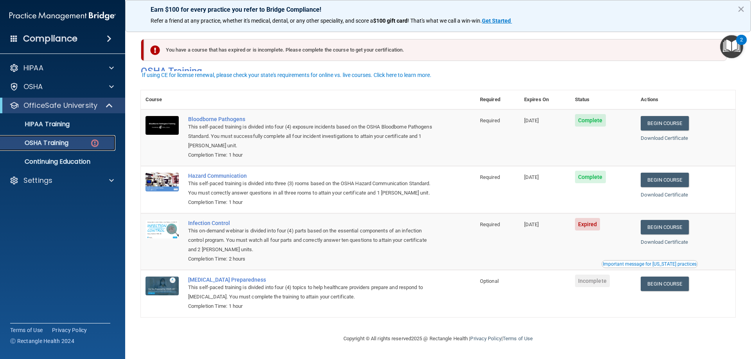
scroll to position [10, 0]
